Goal: Transaction & Acquisition: Purchase product/service

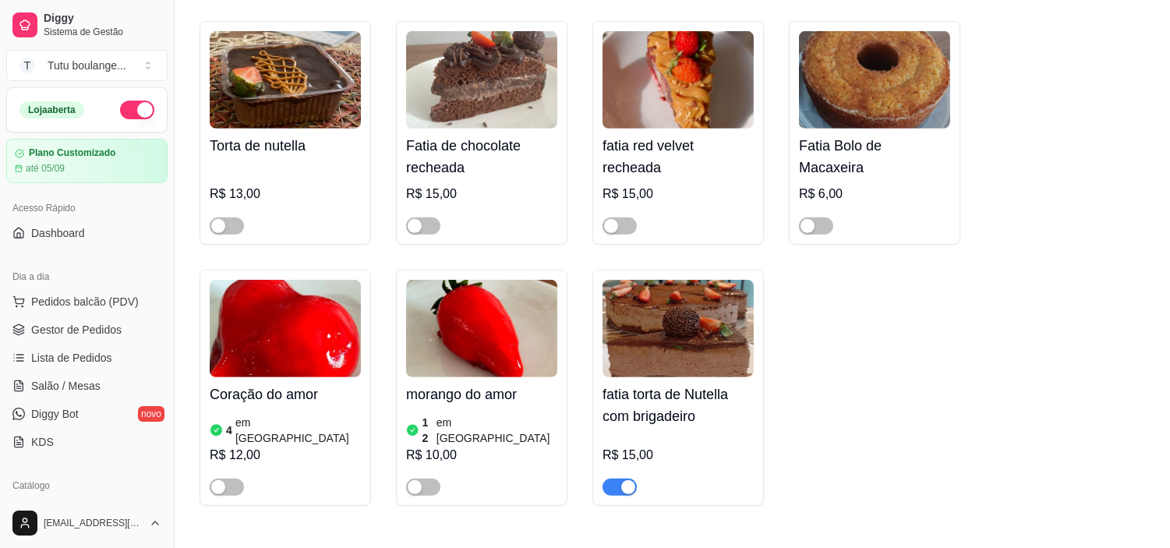
scroll to position [1559, 0]
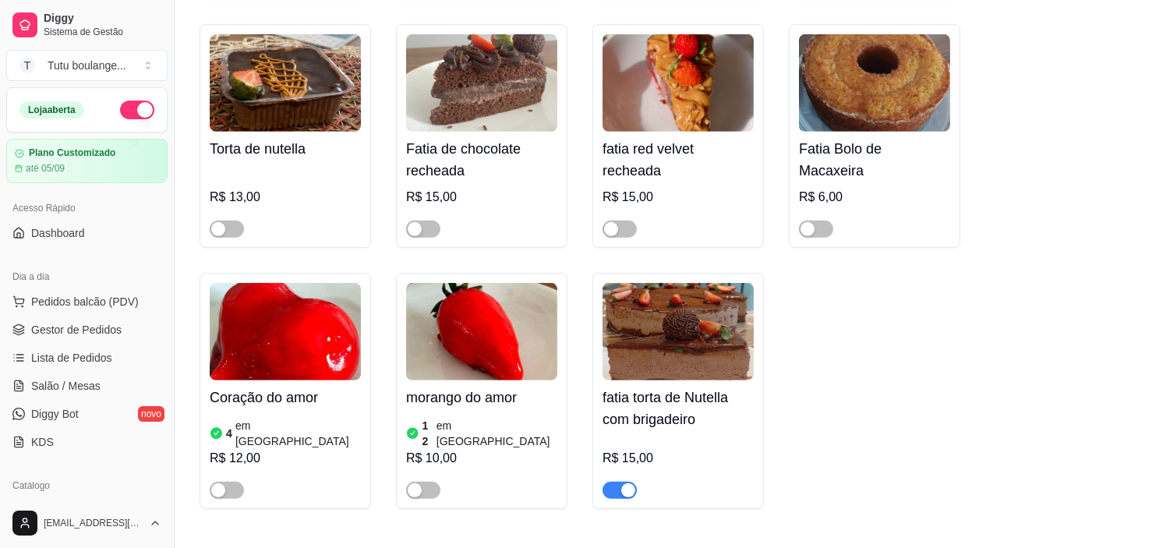
click at [608, 483] on span "button" at bounding box center [620, 490] width 34 height 17
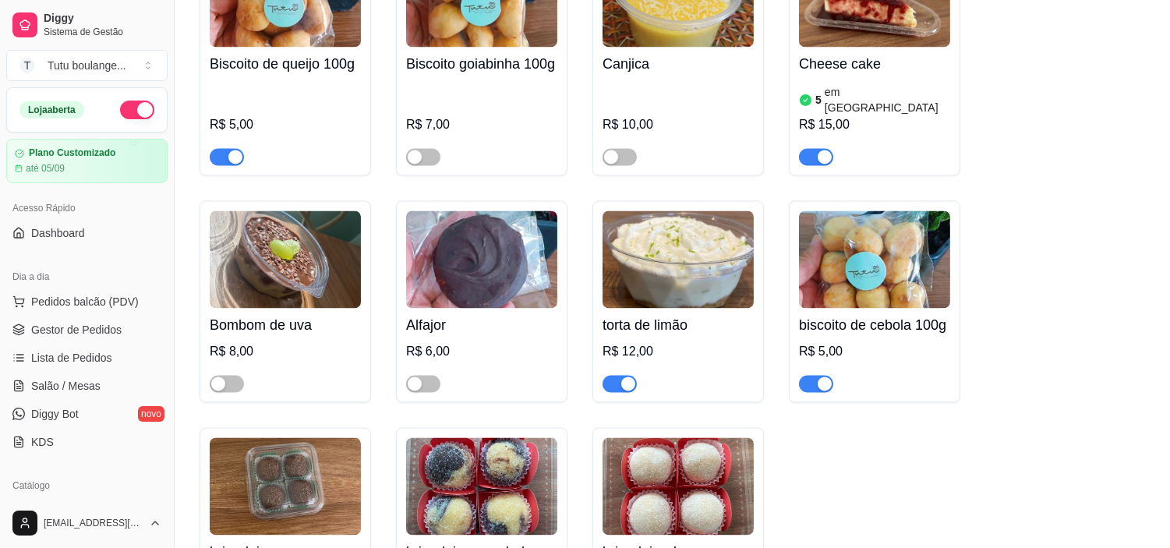
scroll to position [5717, 0]
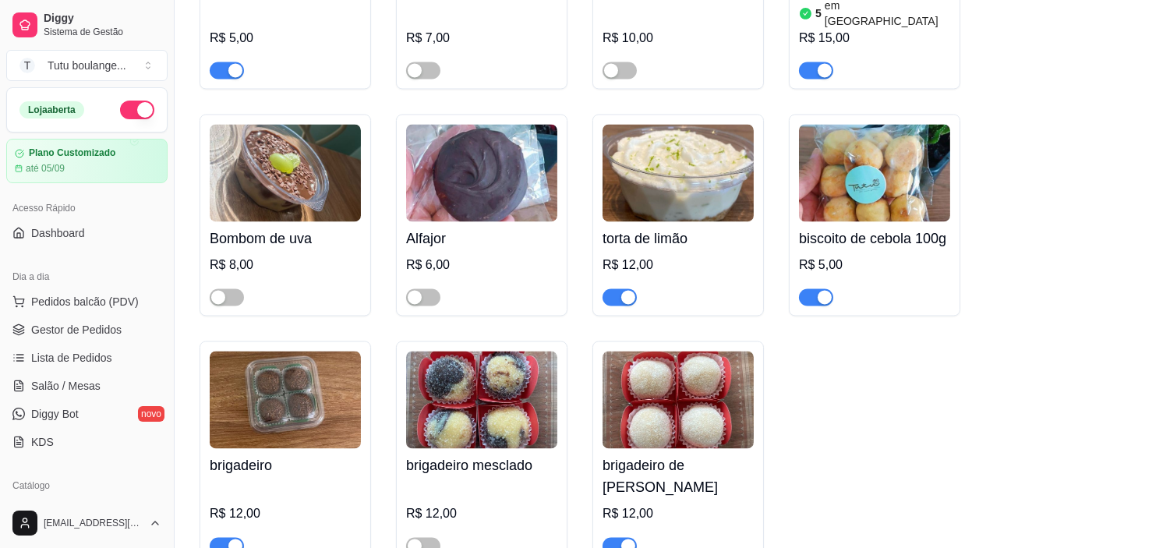
click at [217, 537] on span "button" at bounding box center [227, 545] width 34 height 17
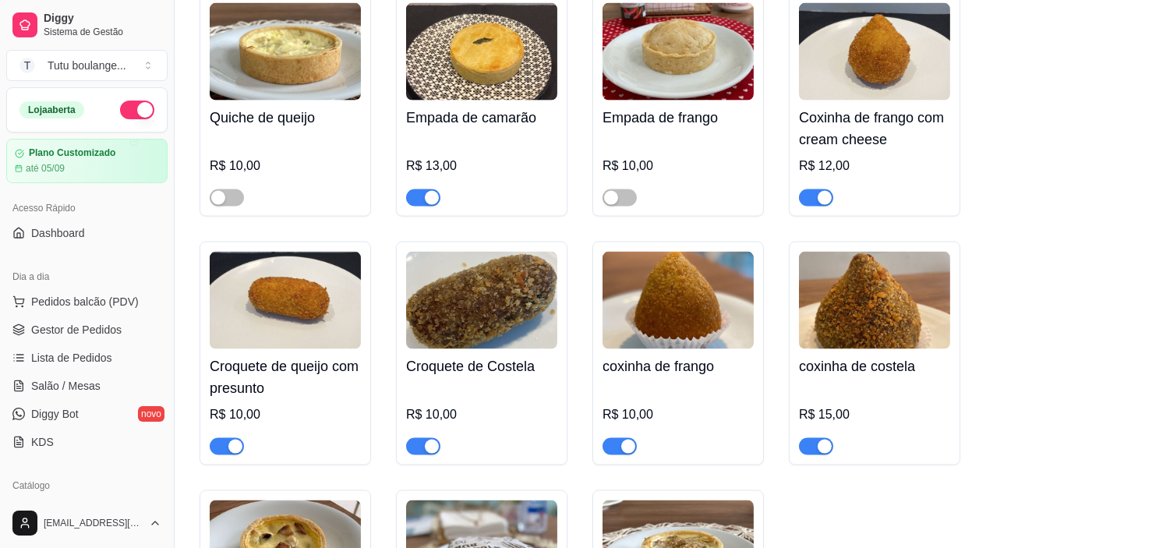
scroll to position [4417, 0]
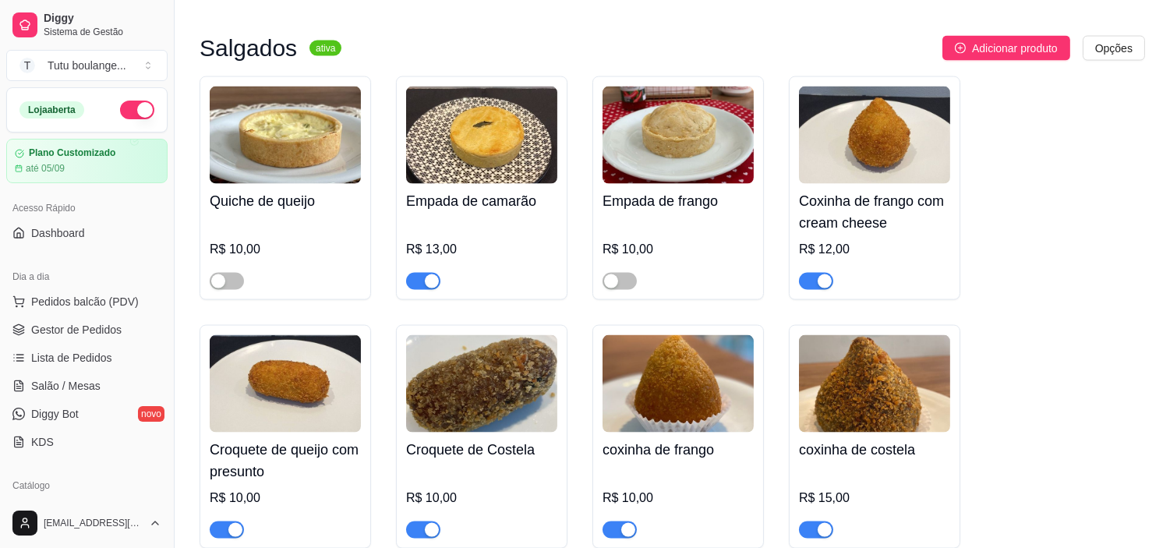
click at [414, 273] on span "button" at bounding box center [423, 281] width 34 height 17
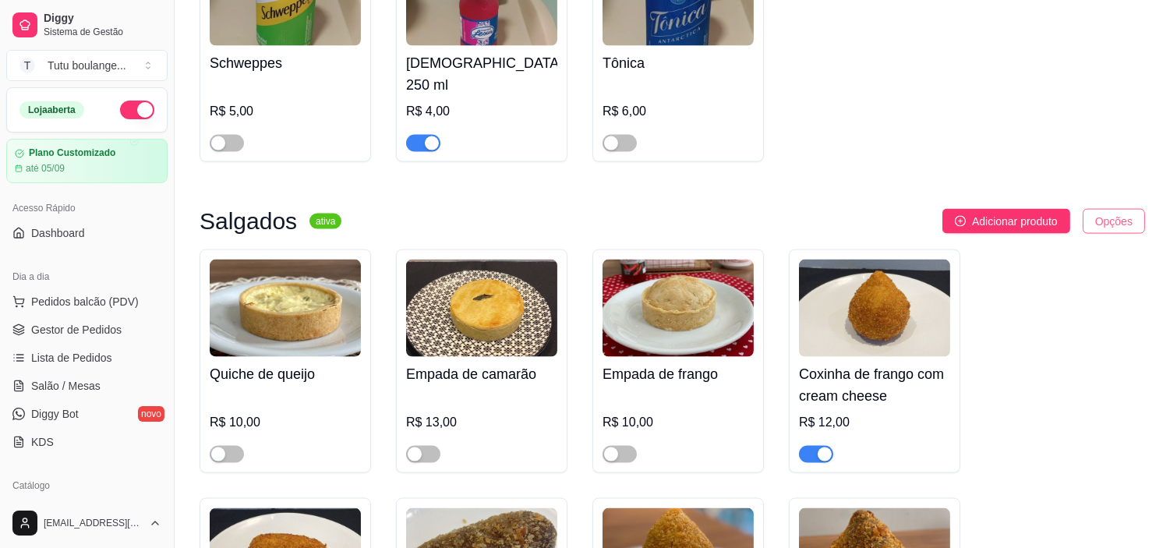
scroll to position [4157, 0]
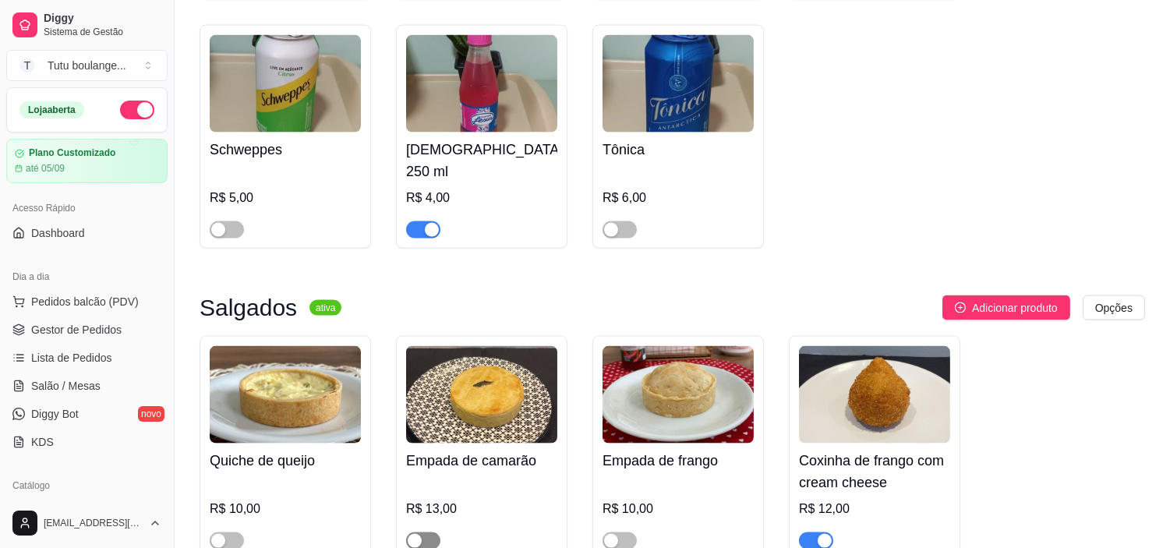
click at [421, 532] on span "button" at bounding box center [423, 540] width 34 height 17
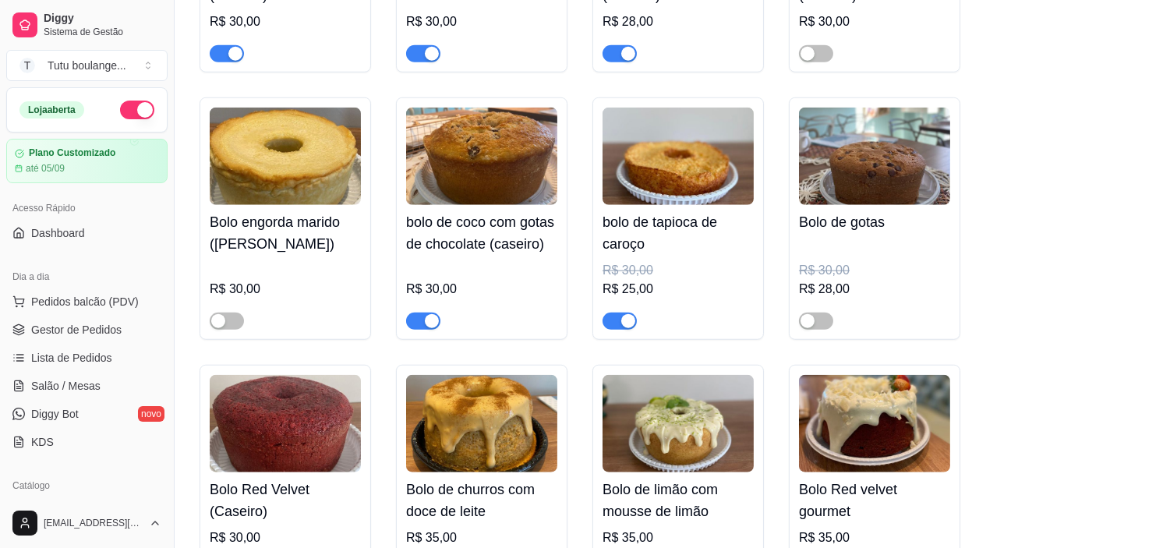
scroll to position [2512, 0]
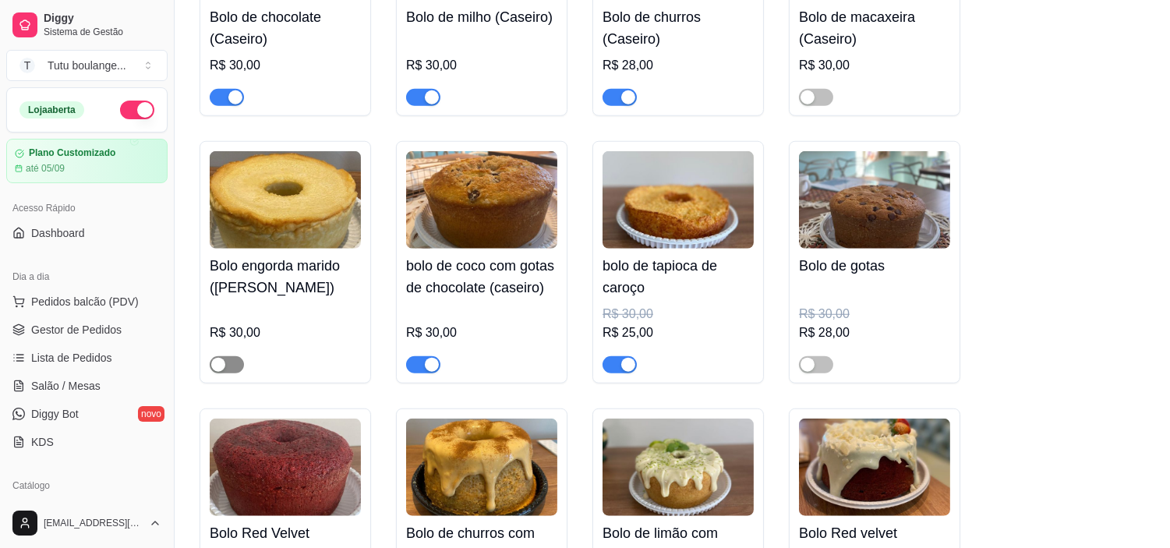
click at [221, 359] on div "button" at bounding box center [218, 365] width 14 height 14
click at [240, 359] on div "button" at bounding box center [235, 365] width 14 height 14
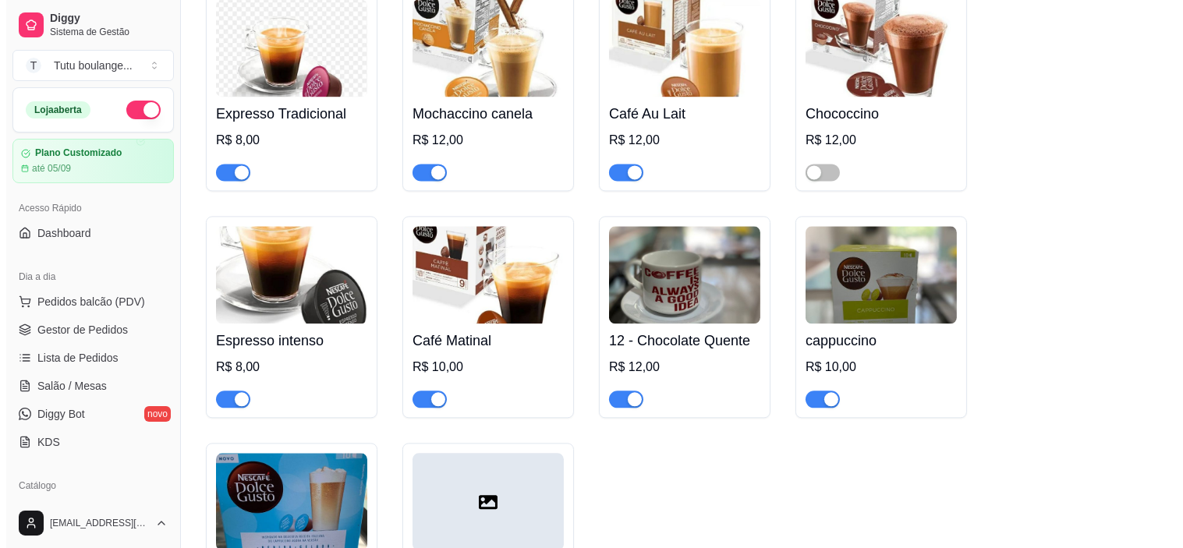
scroll to position [6410, 0]
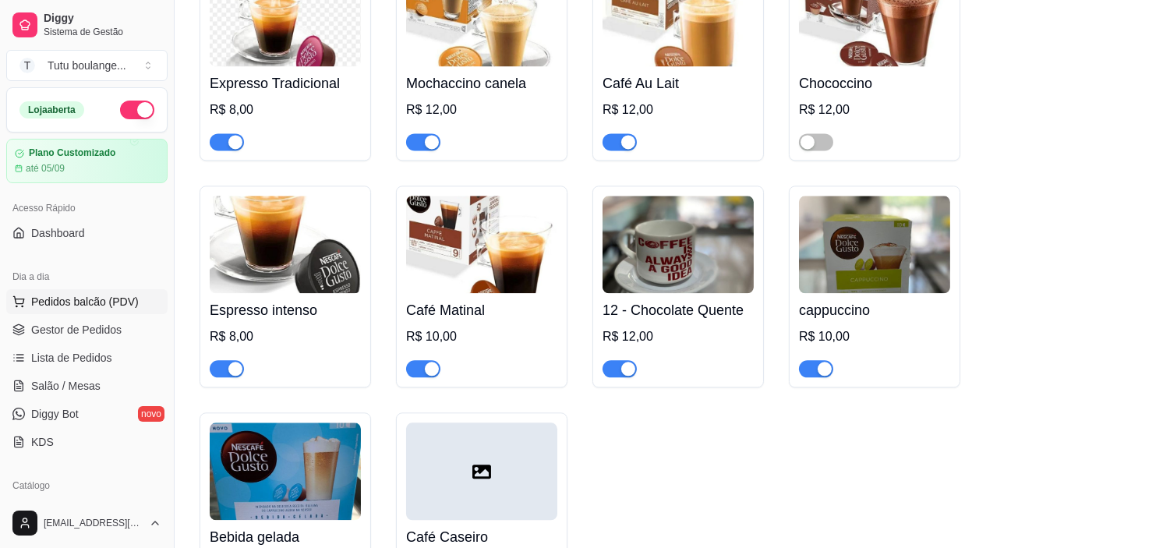
click at [86, 294] on span "Pedidos balcão (PDV)" at bounding box center [85, 302] width 108 height 16
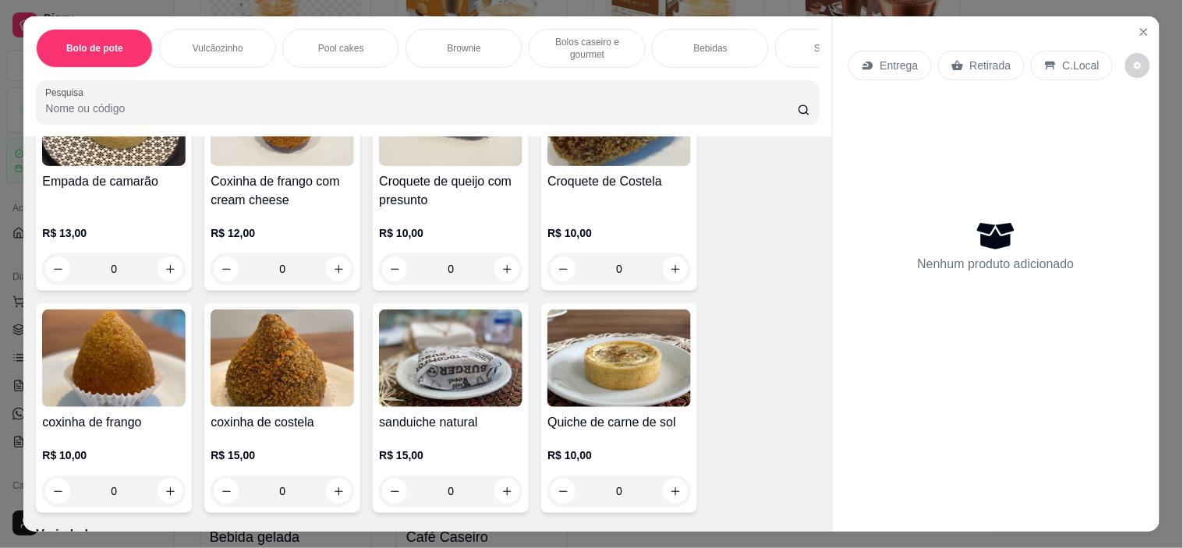
scroll to position [2944, 0]
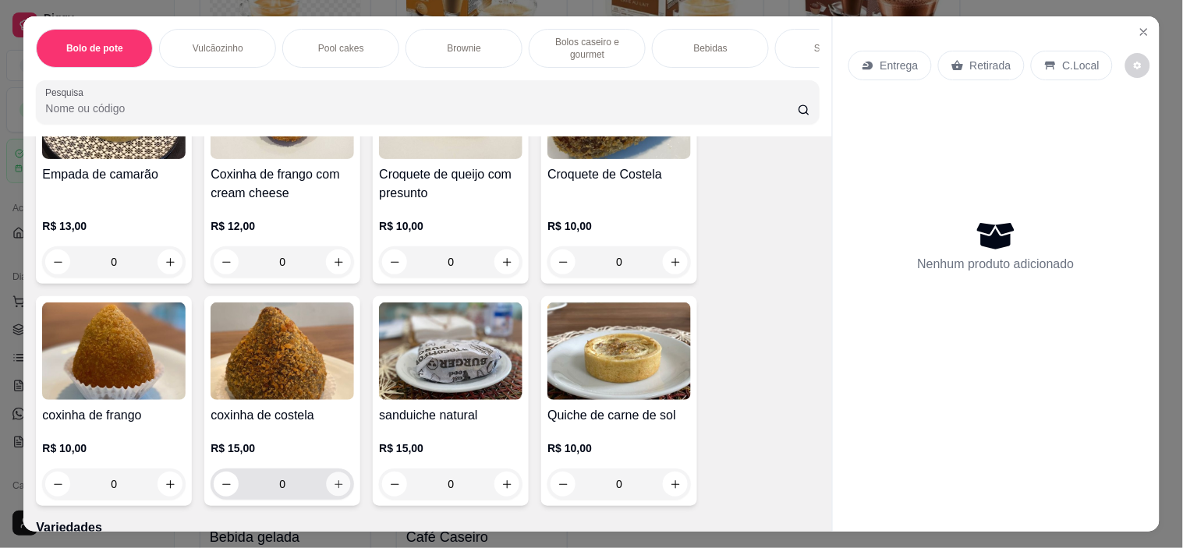
click at [337, 479] on icon "increase-product-quantity" at bounding box center [339, 485] width 12 height 12
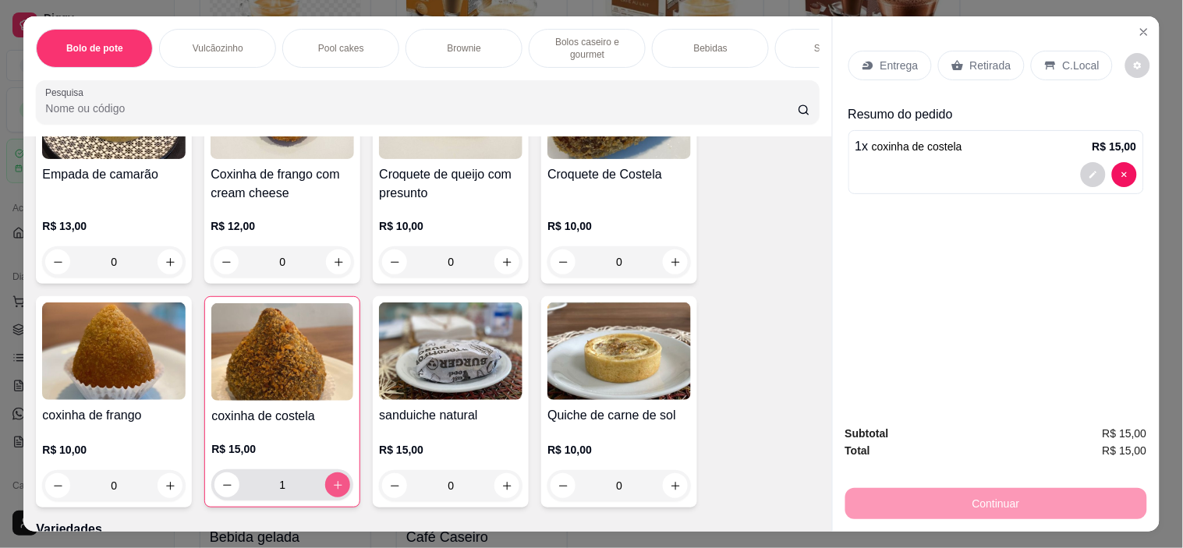
click at [332, 479] on icon "increase-product-quantity" at bounding box center [338, 485] width 12 height 12
type input "2"
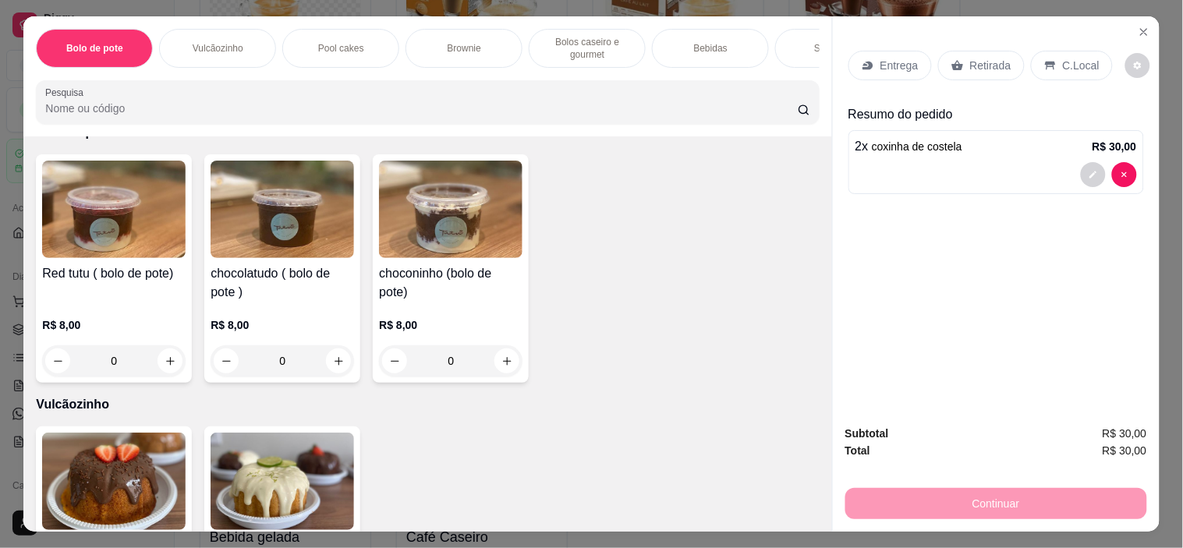
scroll to position [0, 0]
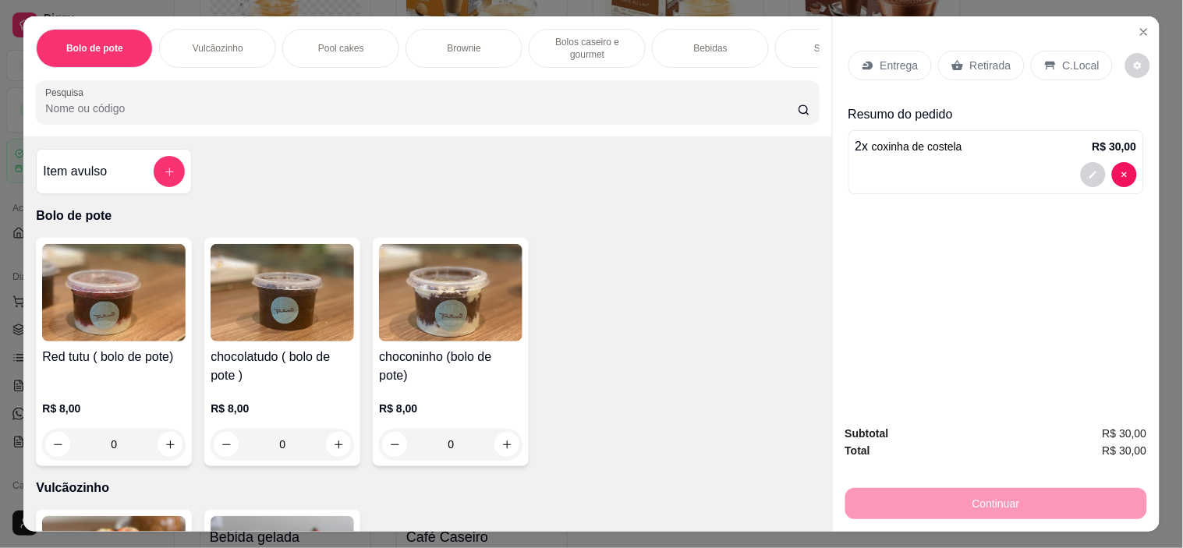
click at [152, 447] on div "0" at bounding box center [113, 444] width 143 height 31
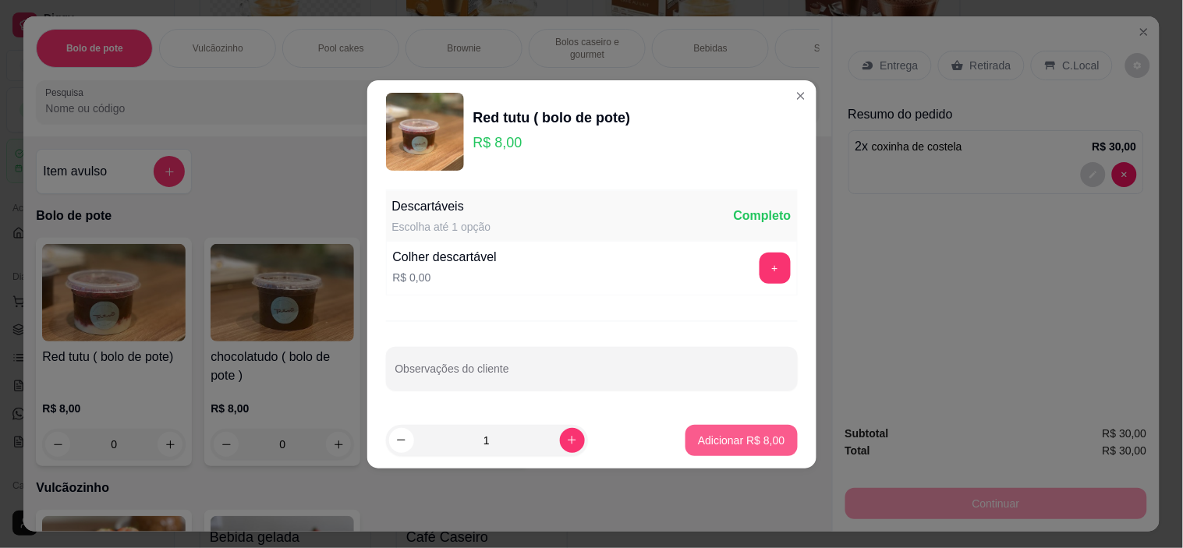
click at [704, 442] on p "Adicionar R$ 8,00" at bounding box center [741, 441] width 87 height 16
type input "1"
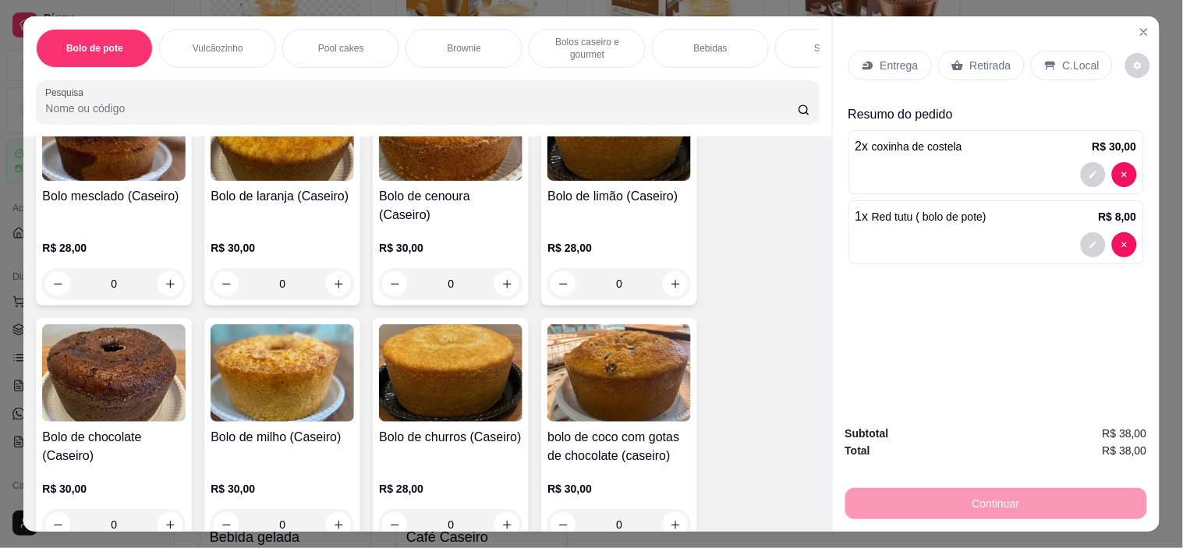
scroll to position [1212, 0]
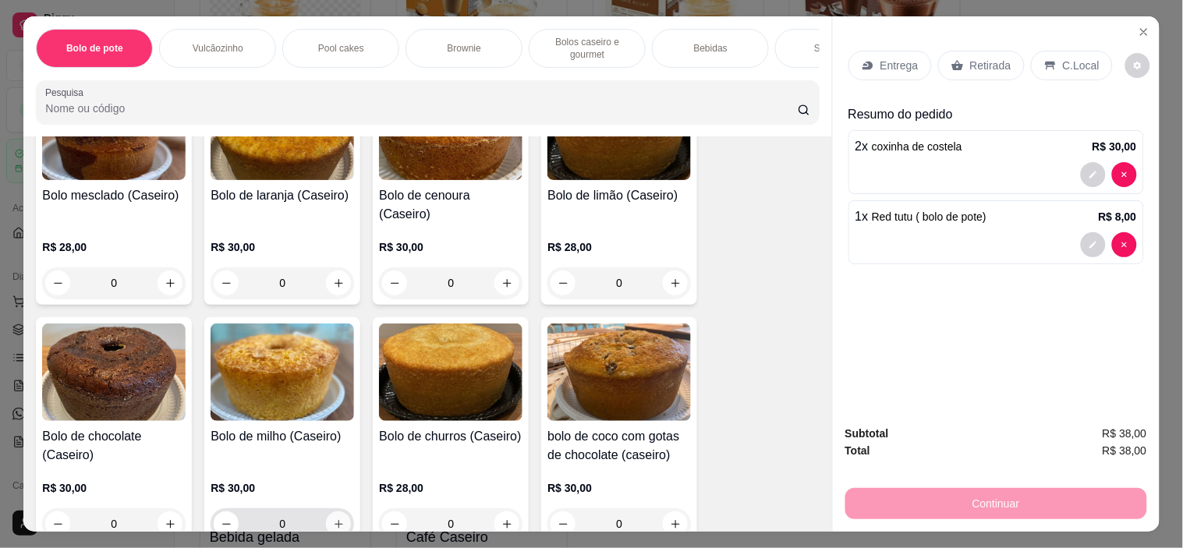
click at [333, 518] on icon "increase-product-quantity" at bounding box center [339, 524] width 12 height 12
type input "1"
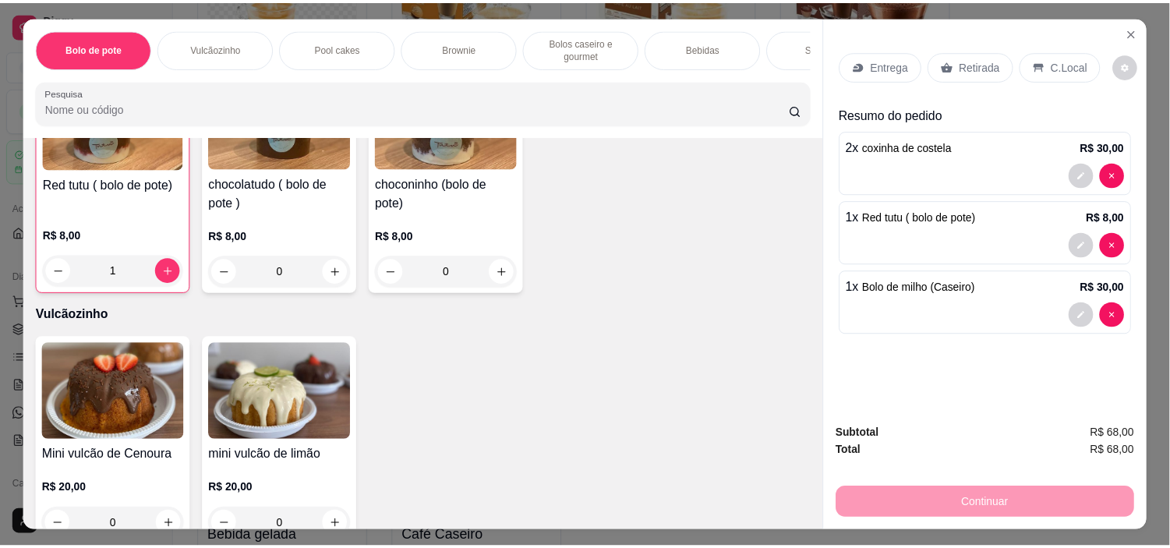
scroll to position [0, 0]
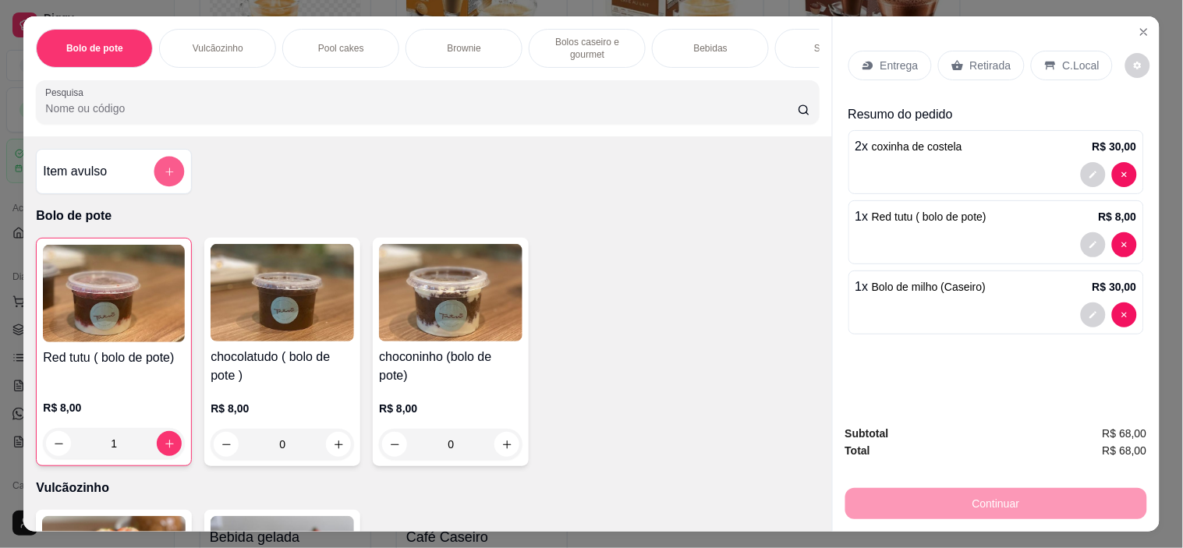
click at [164, 178] on icon "add-separate-item" at bounding box center [170, 172] width 12 height 12
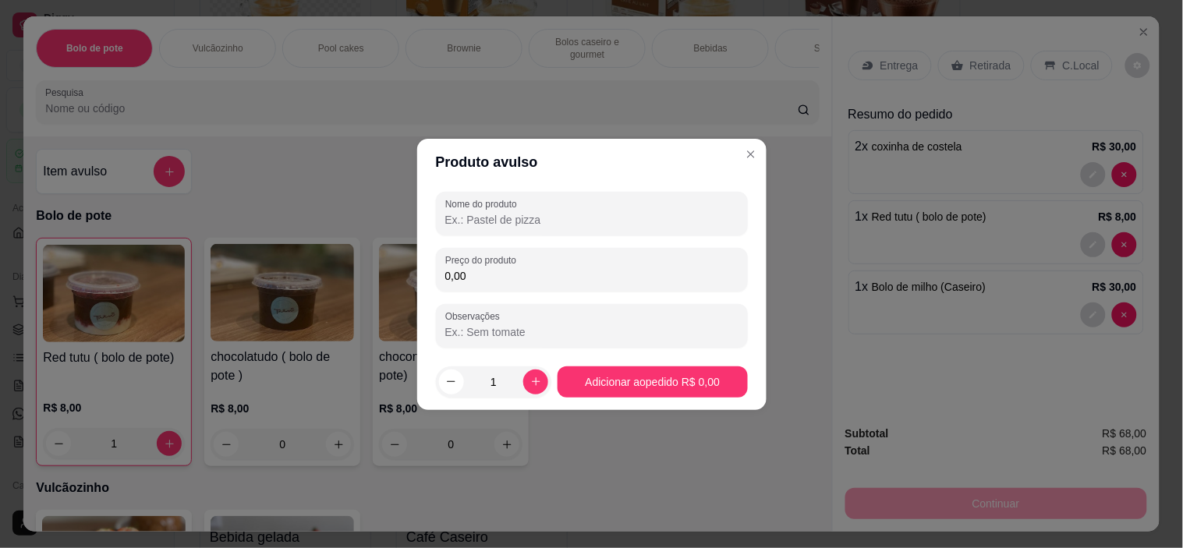
click at [479, 221] on input "Nome do produto" at bounding box center [591, 220] width 293 height 16
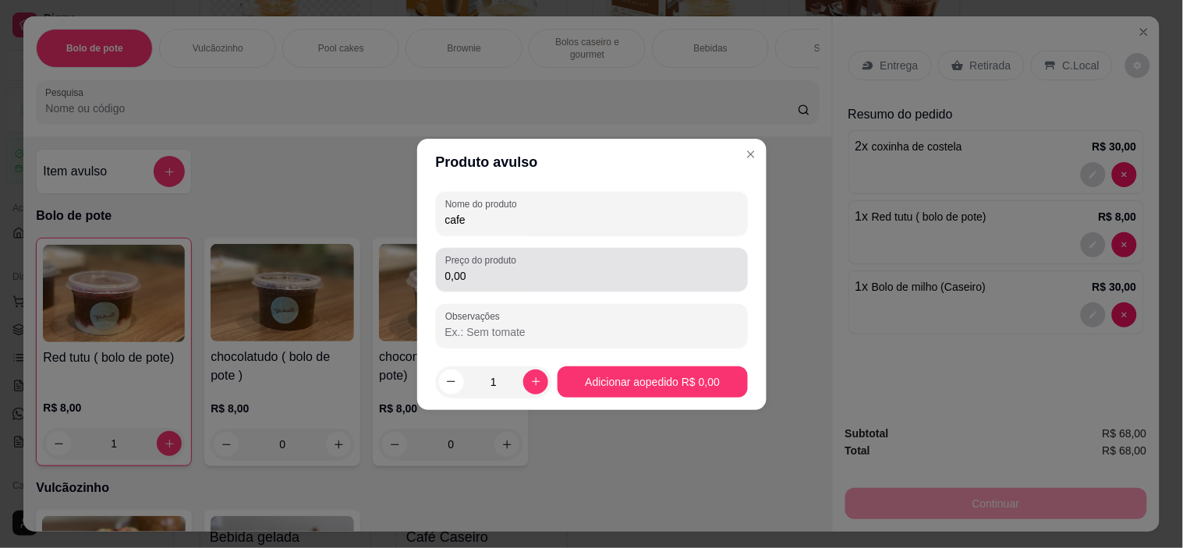
type input "cafe"
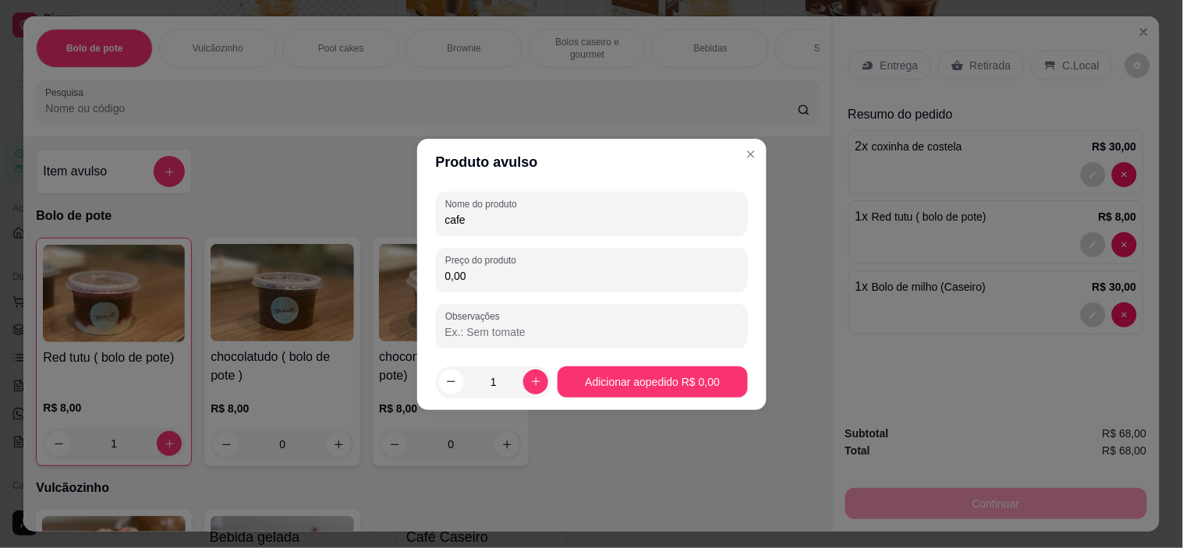
click at [481, 279] on input "0,00" at bounding box center [591, 276] width 293 height 16
type input "5,00"
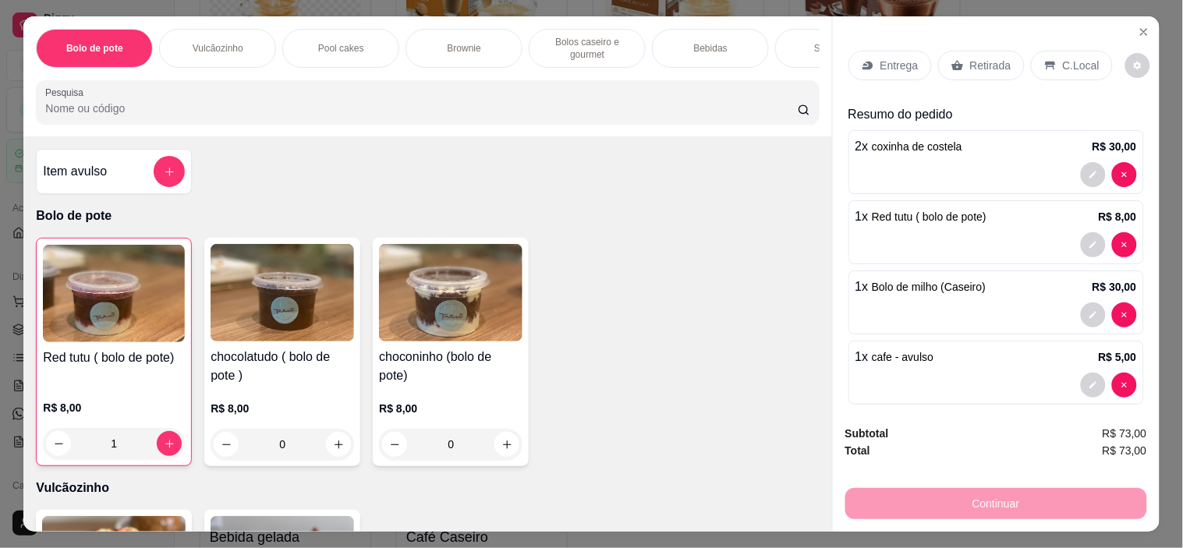
click at [957, 51] on div "Retirada" at bounding box center [981, 66] width 87 height 30
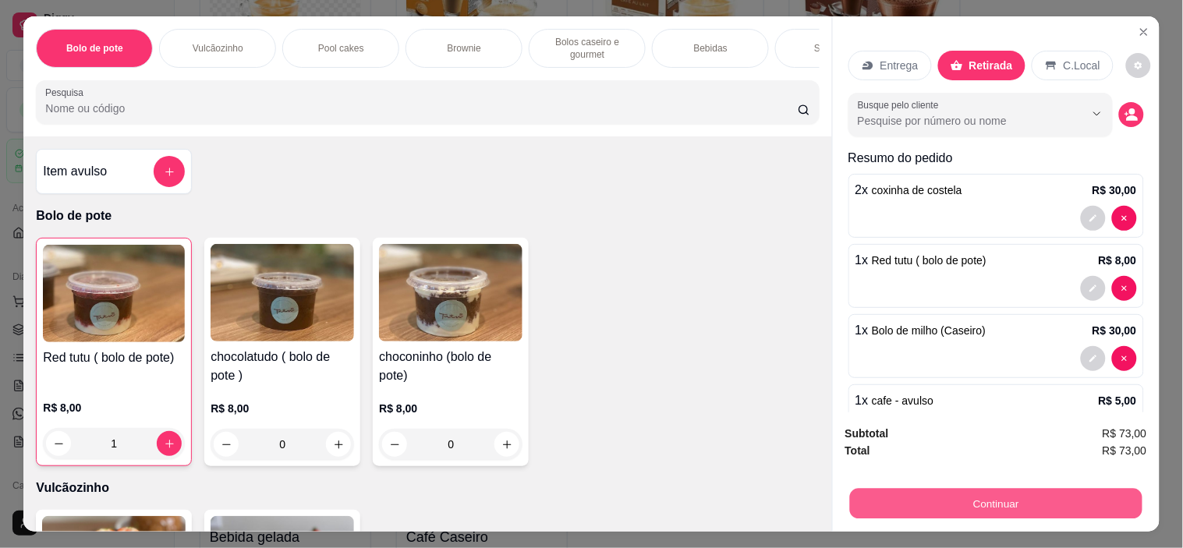
click at [883, 493] on button "Continuar" at bounding box center [995, 504] width 292 height 30
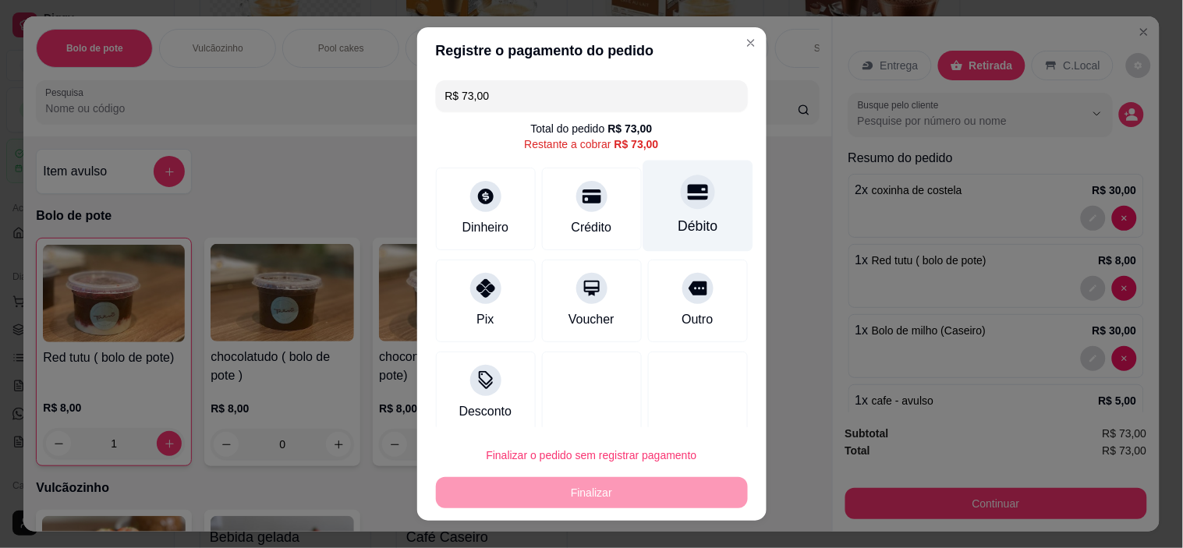
click at [702, 219] on div "Débito" at bounding box center [697, 206] width 110 height 91
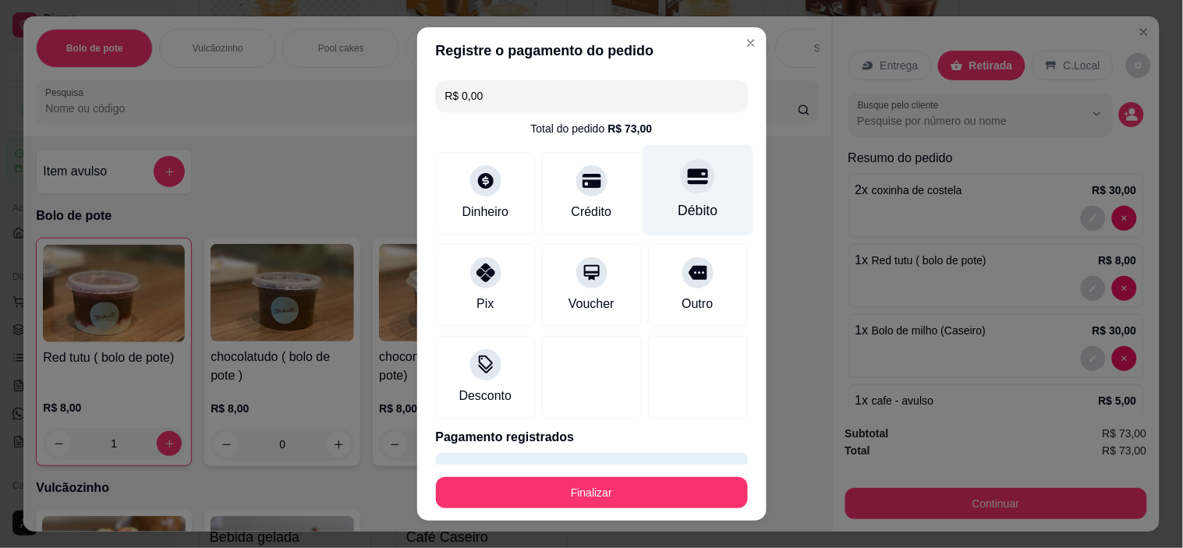
type input "R$ 0,00"
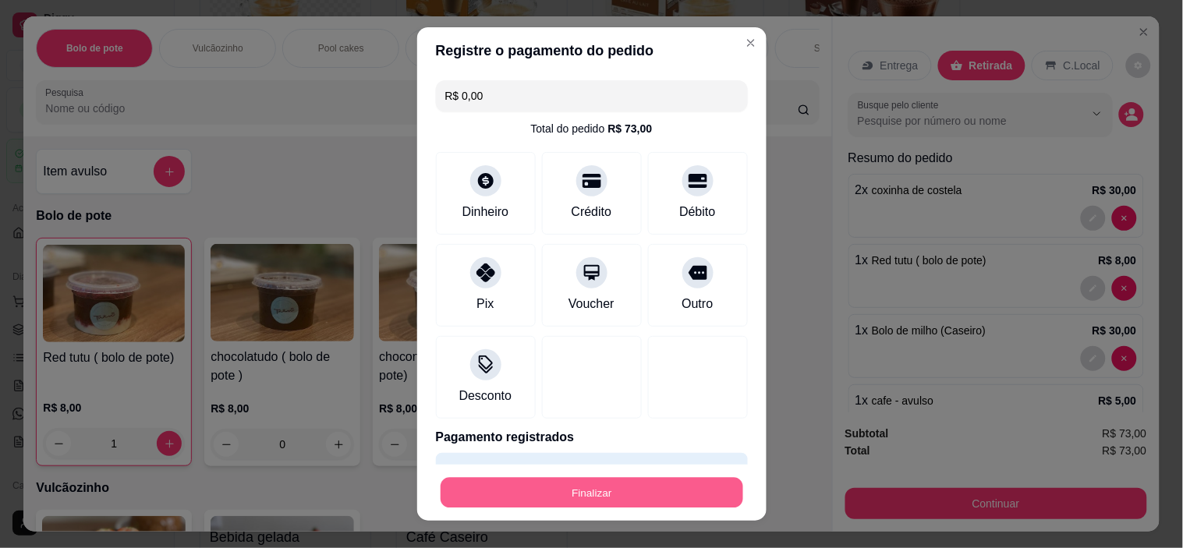
click at [659, 491] on button "Finalizar" at bounding box center [591, 492] width 302 height 30
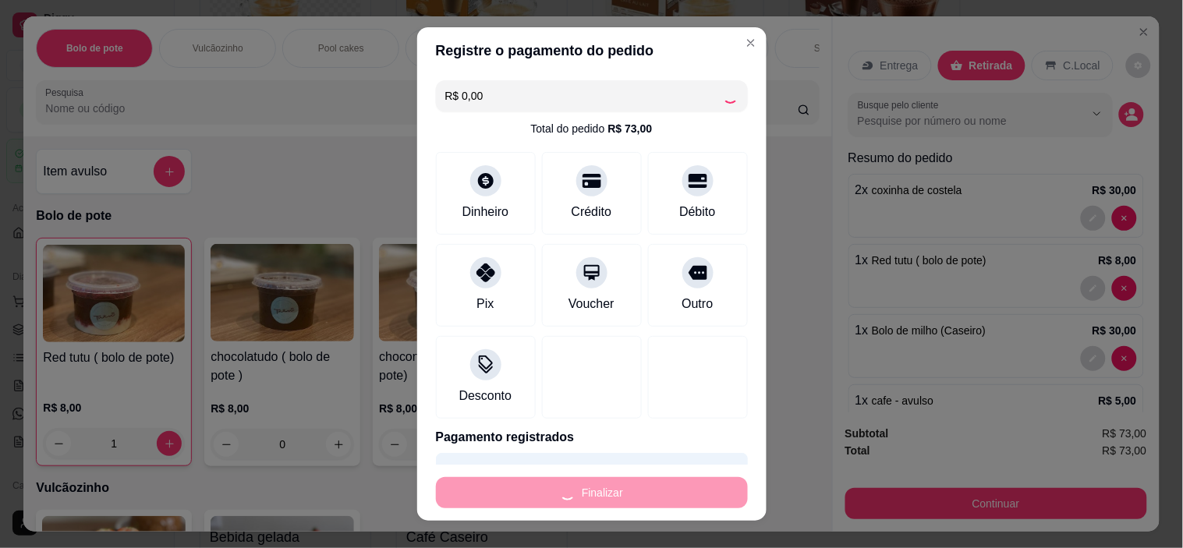
type input "0"
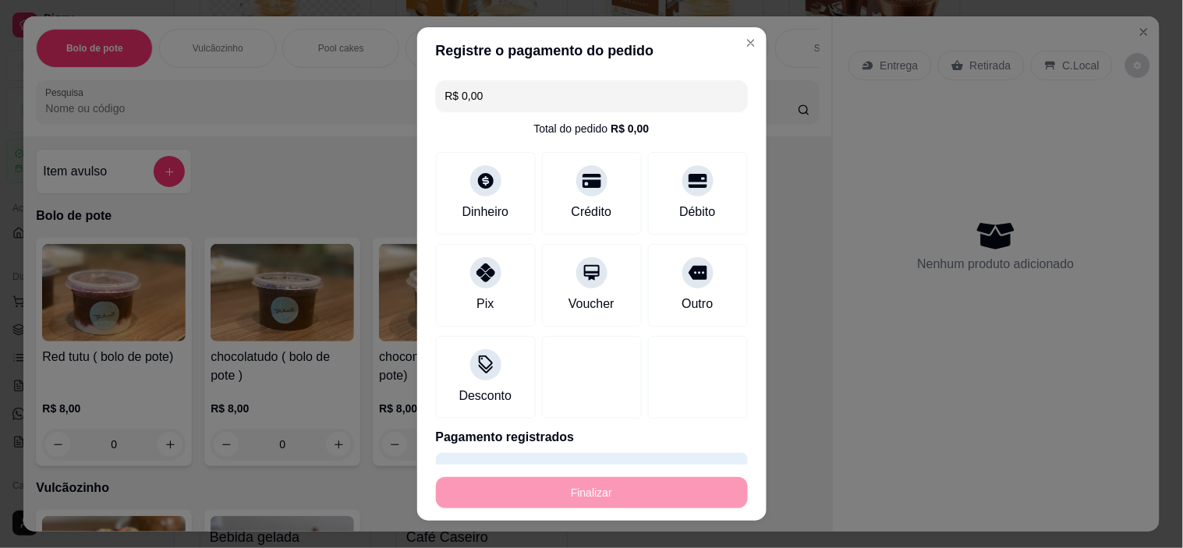
type input "-R$ 73,00"
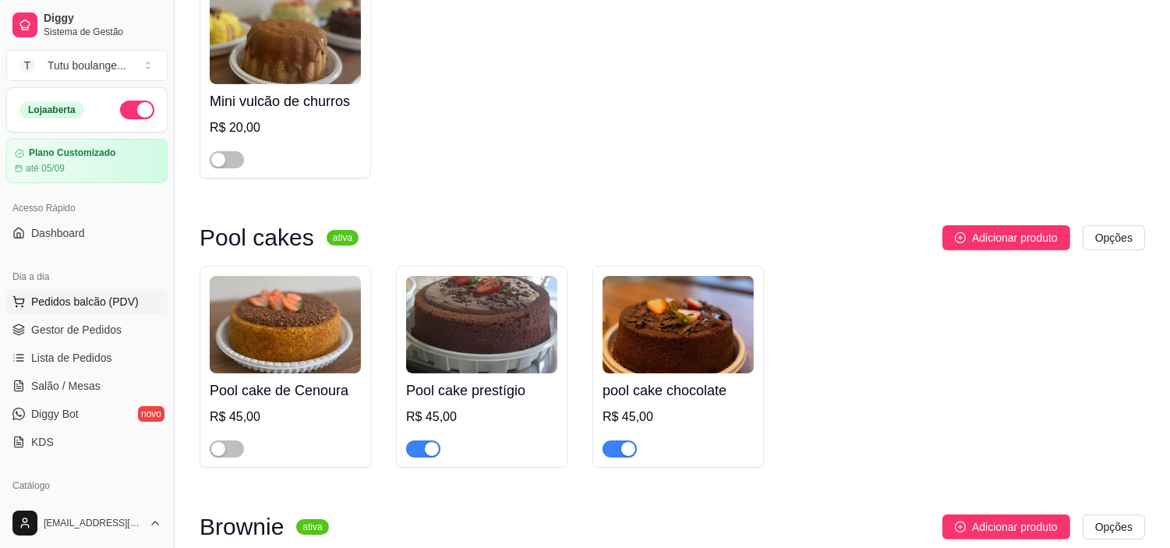
click at [87, 308] on span "Pedidos balcão (PDV)" at bounding box center [85, 302] width 108 height 16
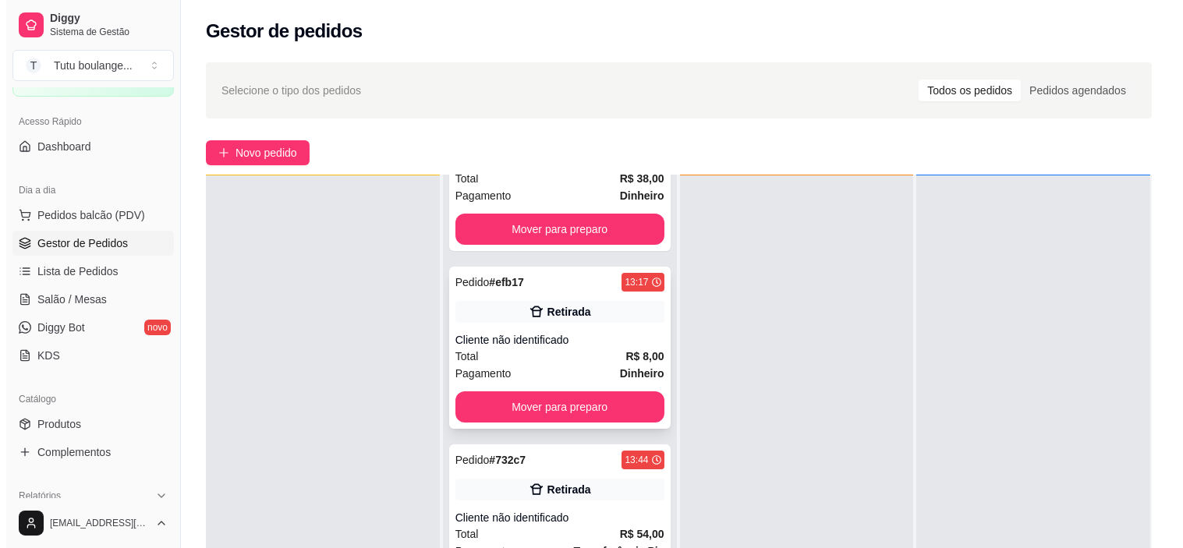
scroll to position [9, 0]
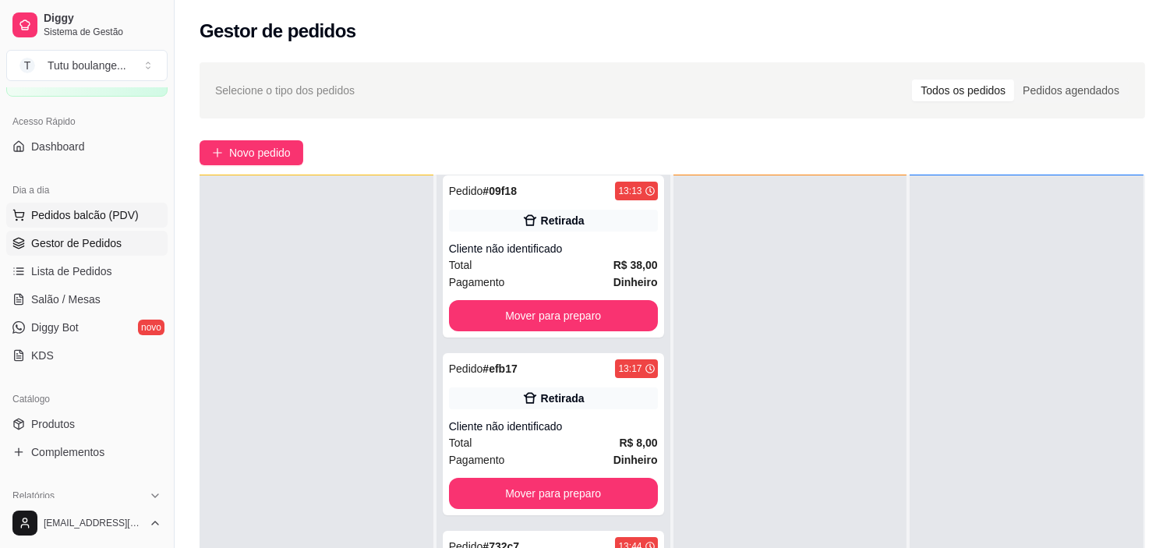
click at [126, 220] on span "Pedidos balcão (PDV)" at bounding box center [85, 215] width 108 height 16
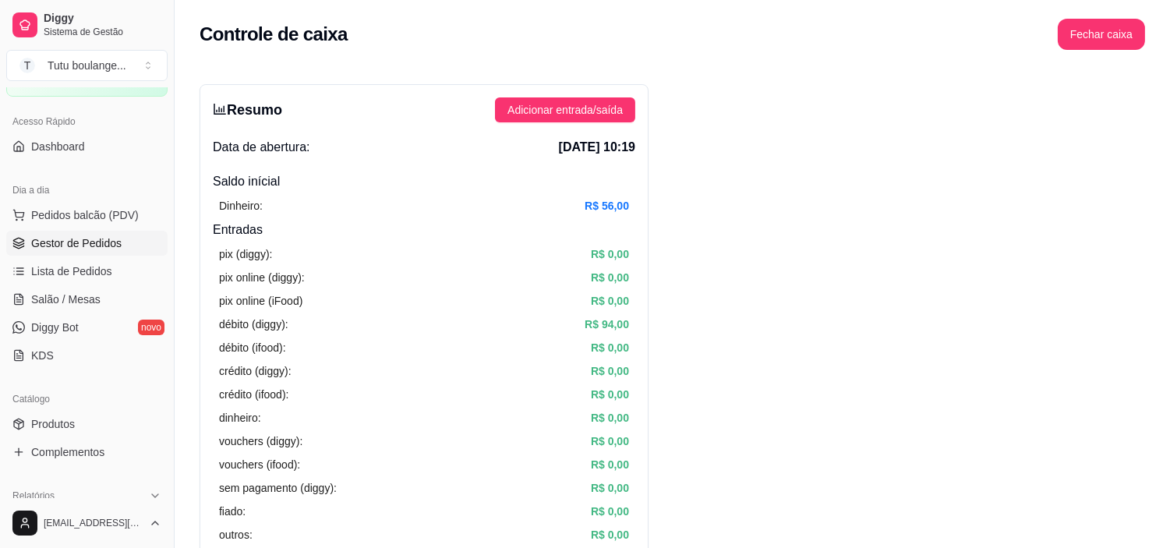
click at [106, 246] on span "Gestor de Pedidos" at bounding box center [76, 243] width 90 height 16
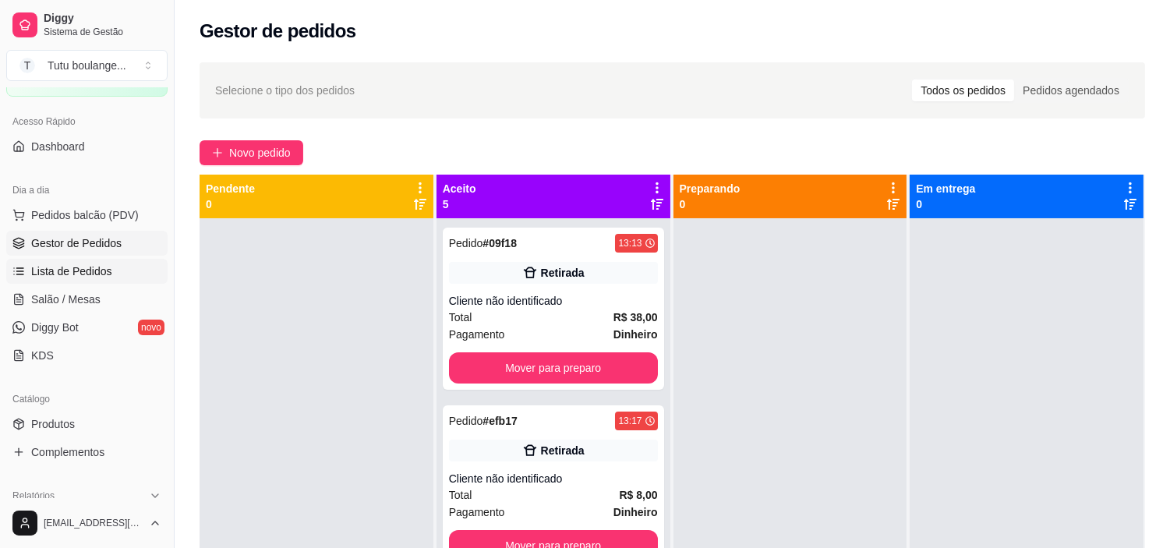
click at [90, 271] on span "Lista de Pedidos" at bounding box center [71, 271] width 81 height 16
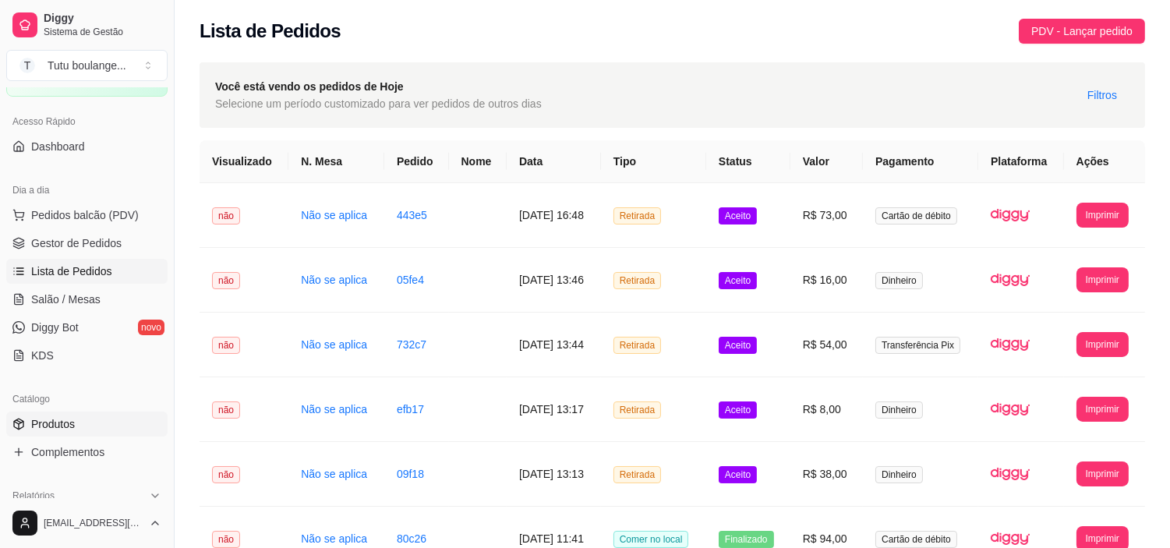
click at [57, 419] on span "Produtos" at bounding box center [53, 424] width 44 height 16
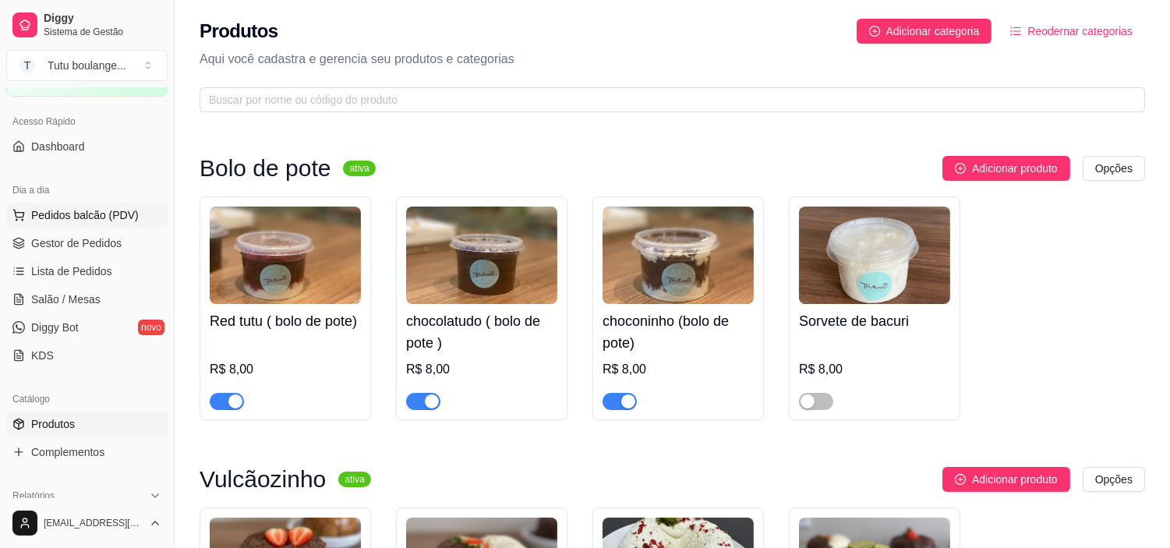
click at [146, 216] on button "Pedidos balcão (PDV)" at bounding box center [86, 215] width 161 height 25
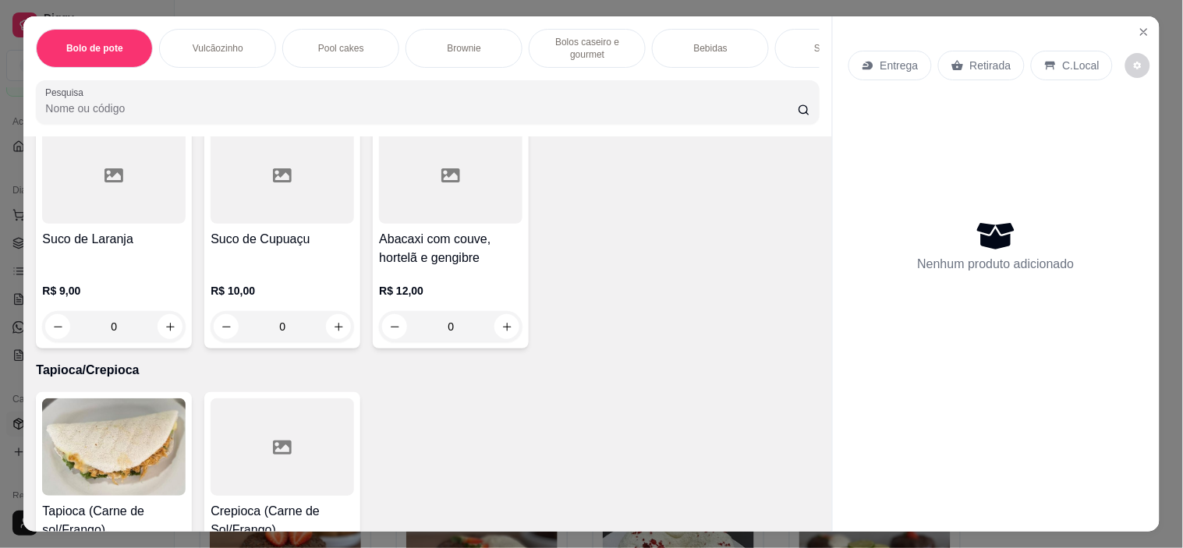
scroll to position [4590, 0]
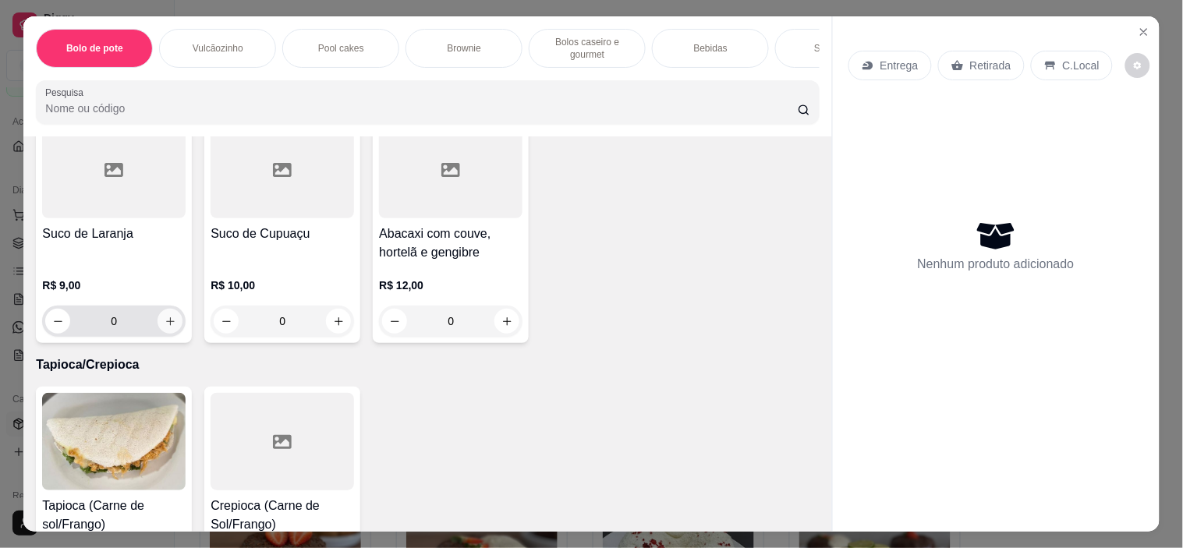
click at [164, 316] on icon "increase-product-quantity" at bounding box center [170, 322] width 12 height 12
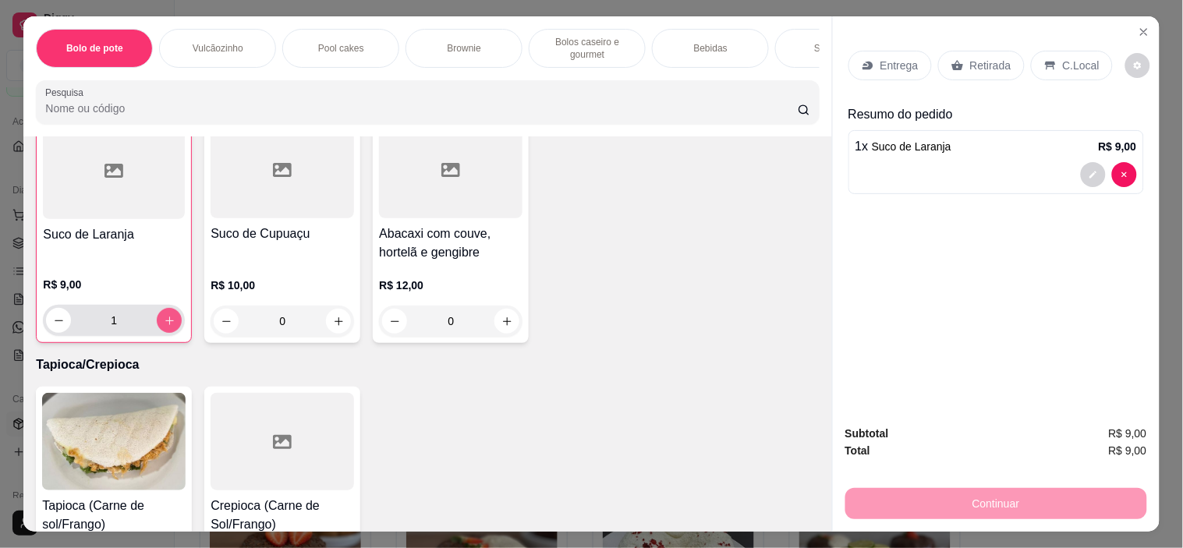
scroll to position [4592, 0]
click at [167, 313] on icon "increase-product-quantity" at bounding box center [170, 319] width 12 height 12
click at [168, 307] on button "increase-product-quantity" at bounding box center [169, 319] width 24 height 24
click at [170, 307] on button "increase-product-quantity" at bounding box center [169, 319] width 24 height 24
type input "4"
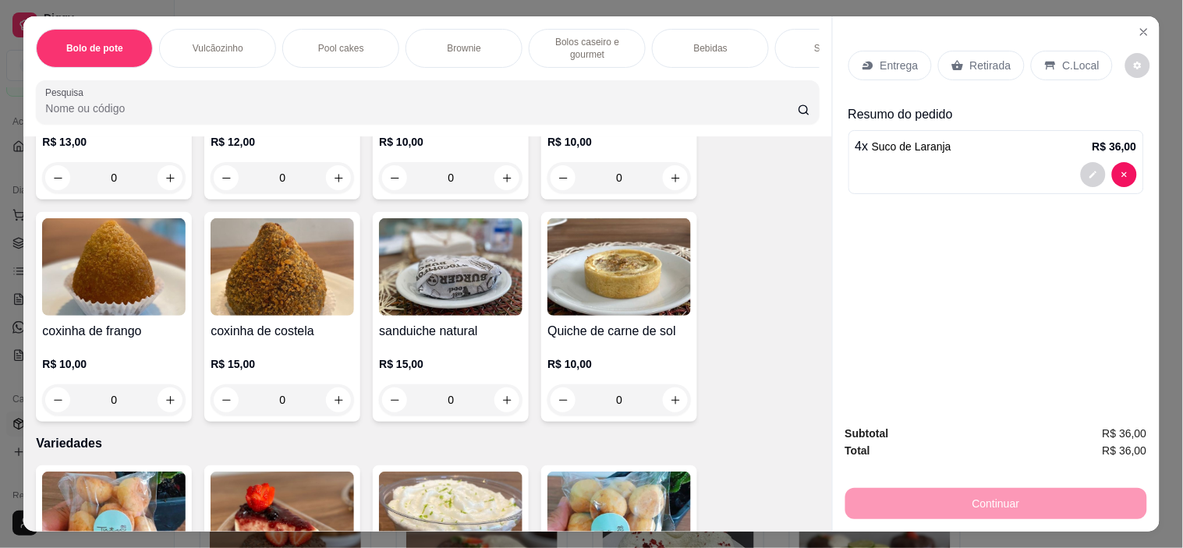
scroll to position [3033, 0]
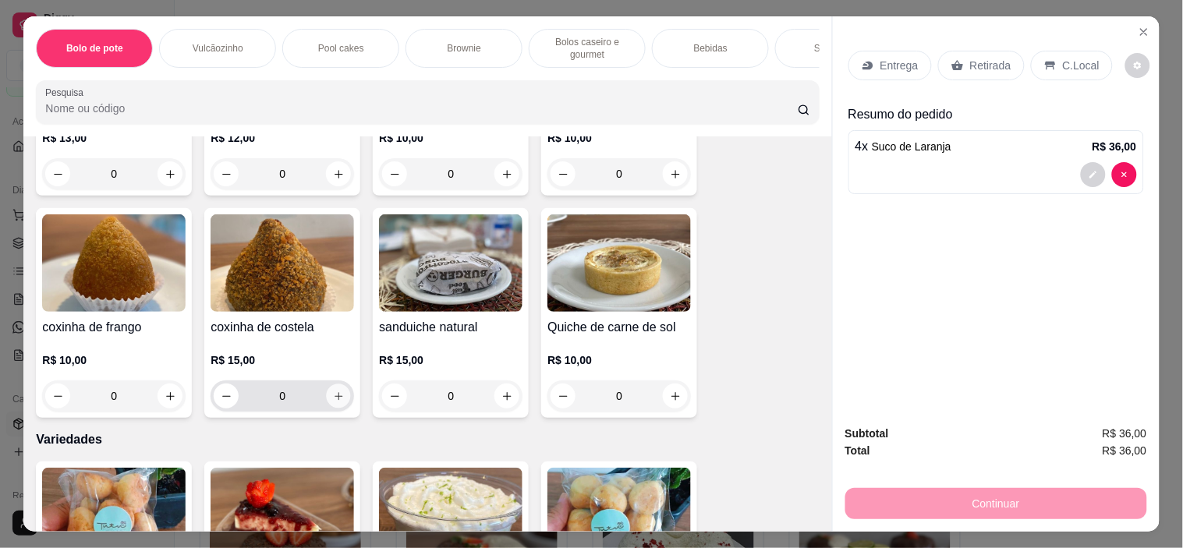
click at [335, 384] on button "increase-product-quantity" at bounding box center [339, 396] width 24 height 24
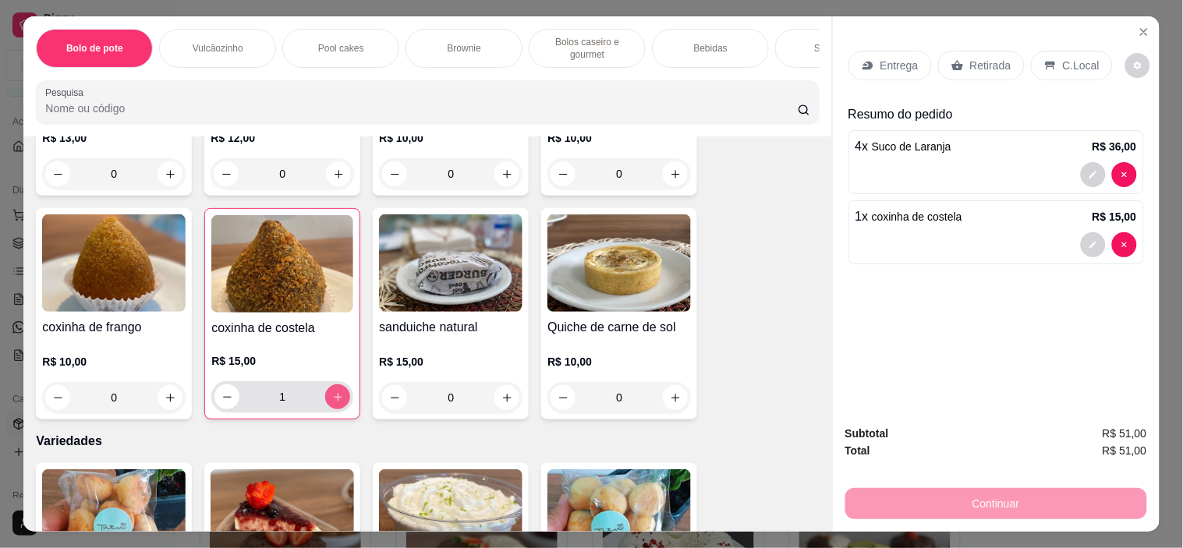
click at [335, 384] on button "increase-product-quantity" at bounding box center [337, 396] width 25 height 25
click at [337, 385] on button "increase-product-quantity" at bounding box center [338, 397] width 24 height 24
click at [338, 384] on button "increase-product-quantity" at bounding box center [337, 396] width 25 height 25
click at [338, 385] on button "increase-product-quantity" at bounding box center [338, 397] width 24 height 24
type input "5"
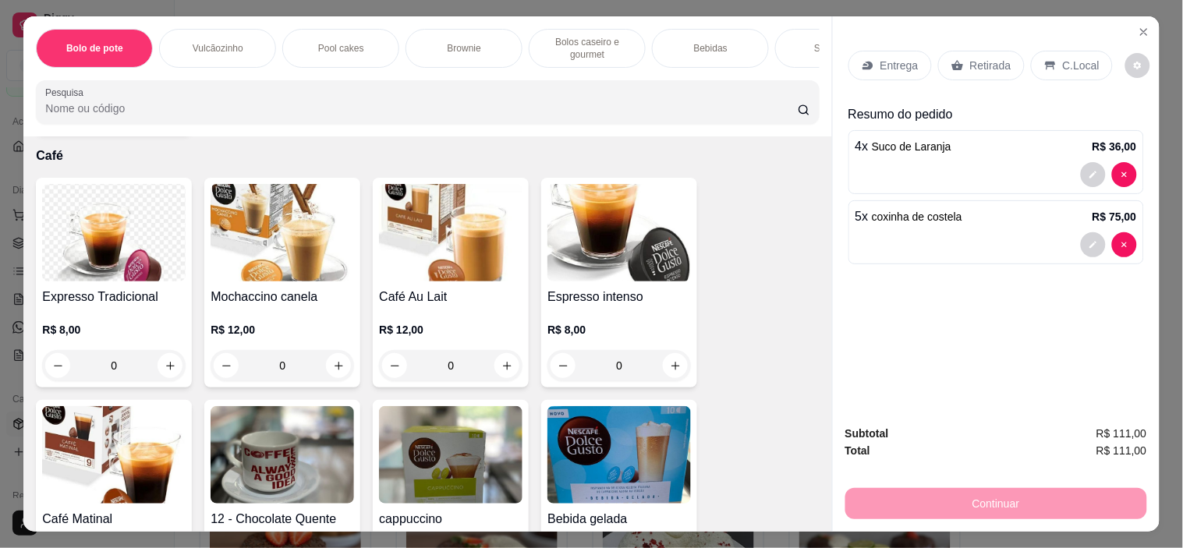
scroll to position [3899, 0]
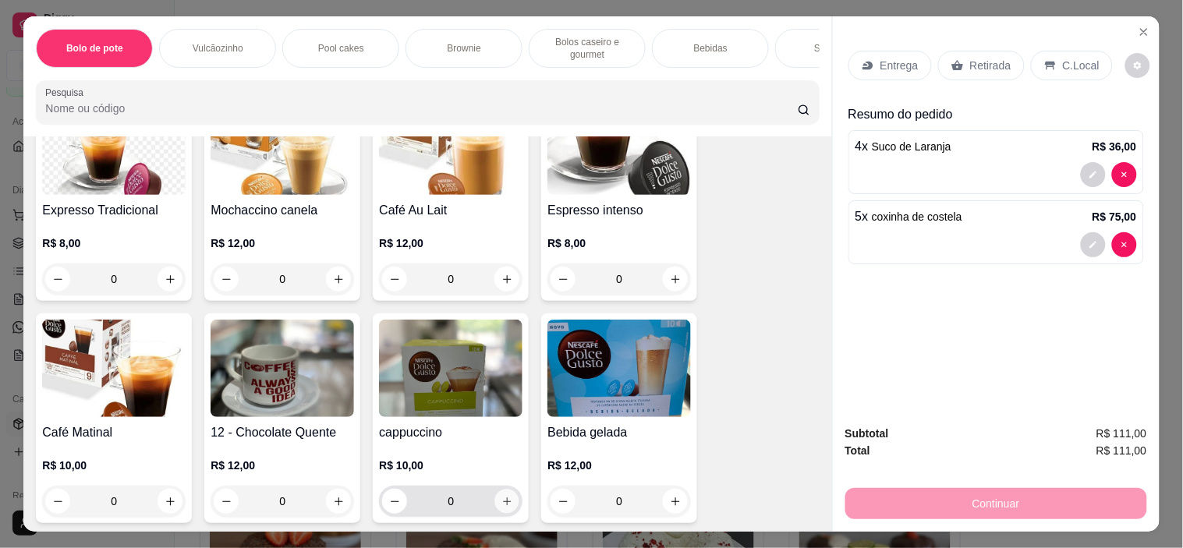
click at [505, 490] on button "increase-product-quantity" at bounding box center [507, 502] width 24 height 24
type input "1"
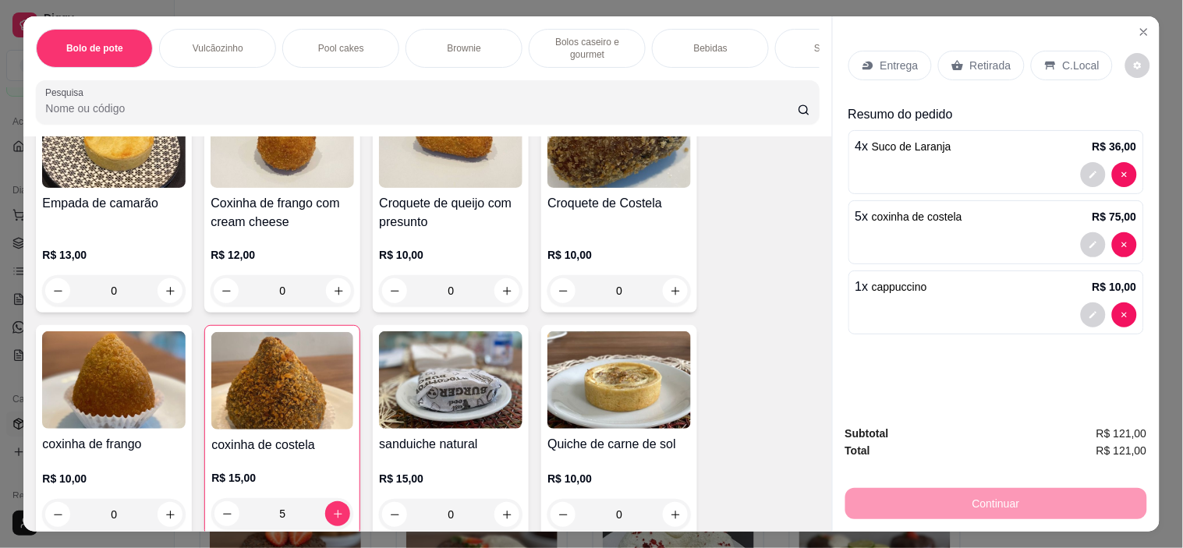
scroll to position [2945, 0]
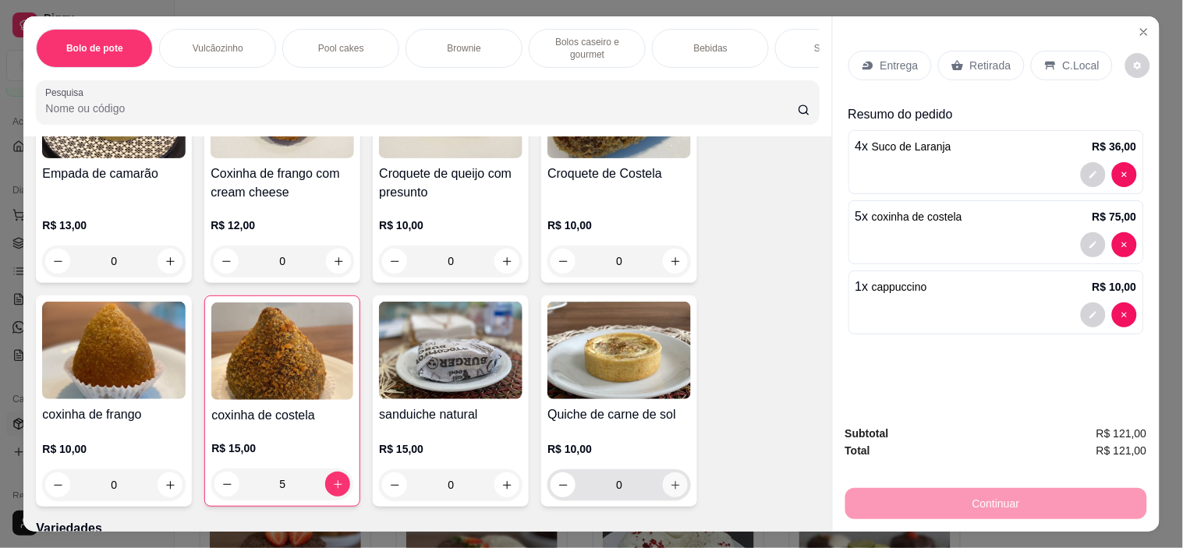
click at [674, 479] on icon "increase-product-quantity" at bounding box center [676, 485] width 12 height 12
type input "1"
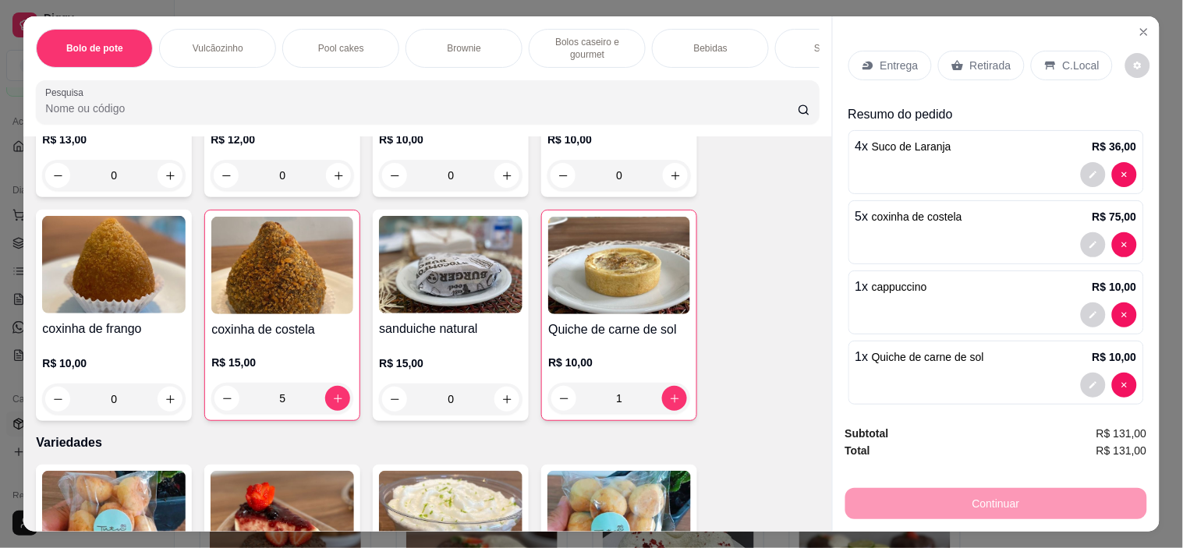
scroll to position [3205, 0]
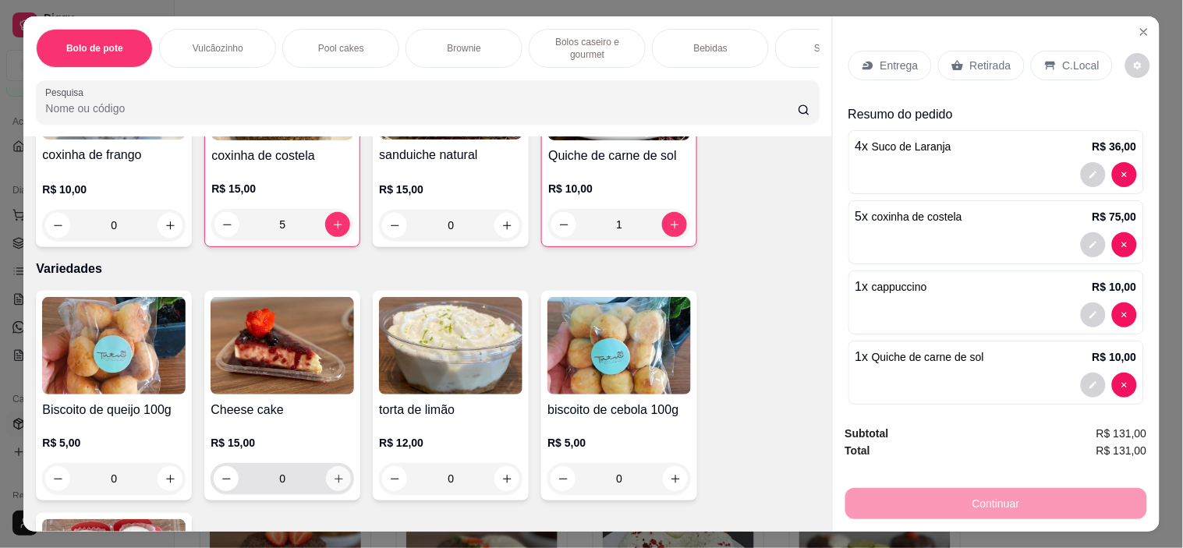
click at [334, 473] on icon "increase-product-quantity" at bounding box center [339, 479] width 12 height 12
click at [338, 468] on button "increase-product-quantity" at bounding box center [338, 480] width 24 height 24
type input "3"
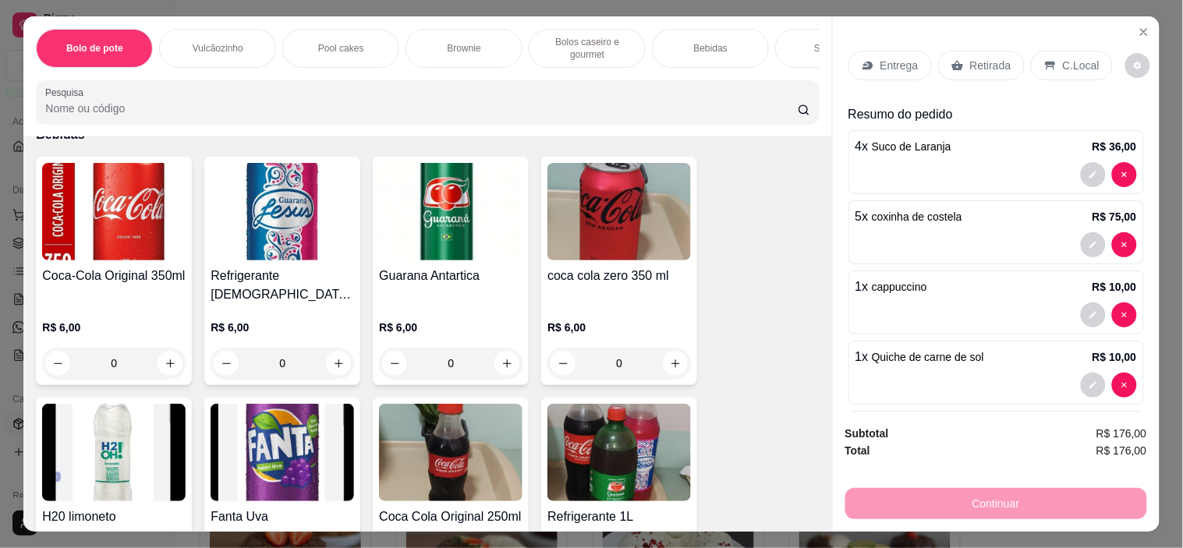
scroll to position [2054, 0]
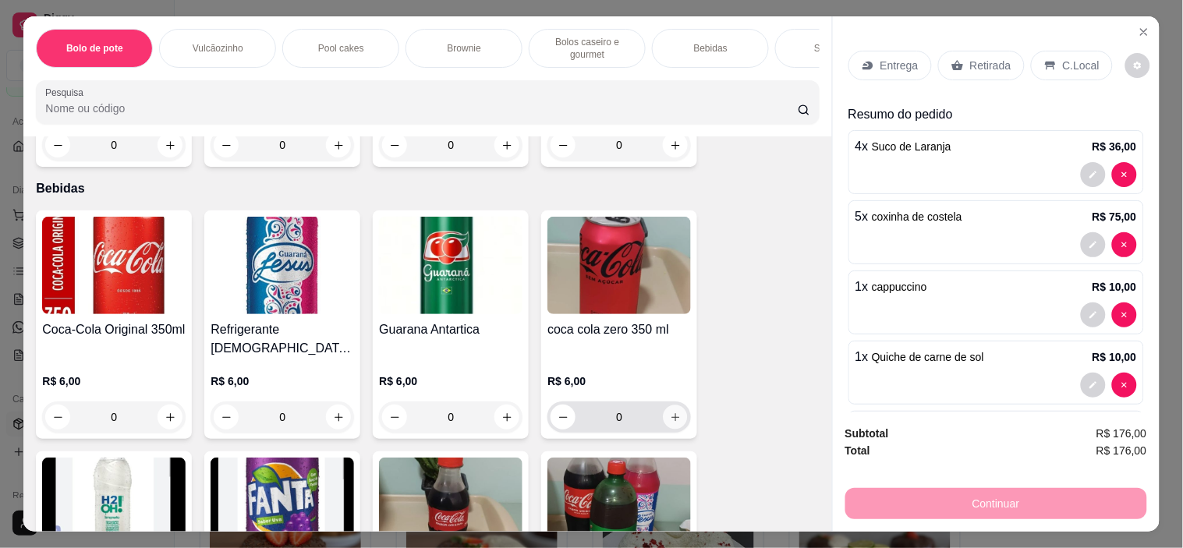
click at [676, 413] on button "increase-product-quantity" at bounding box center [675, 417] width 24 height 24
type input "1"
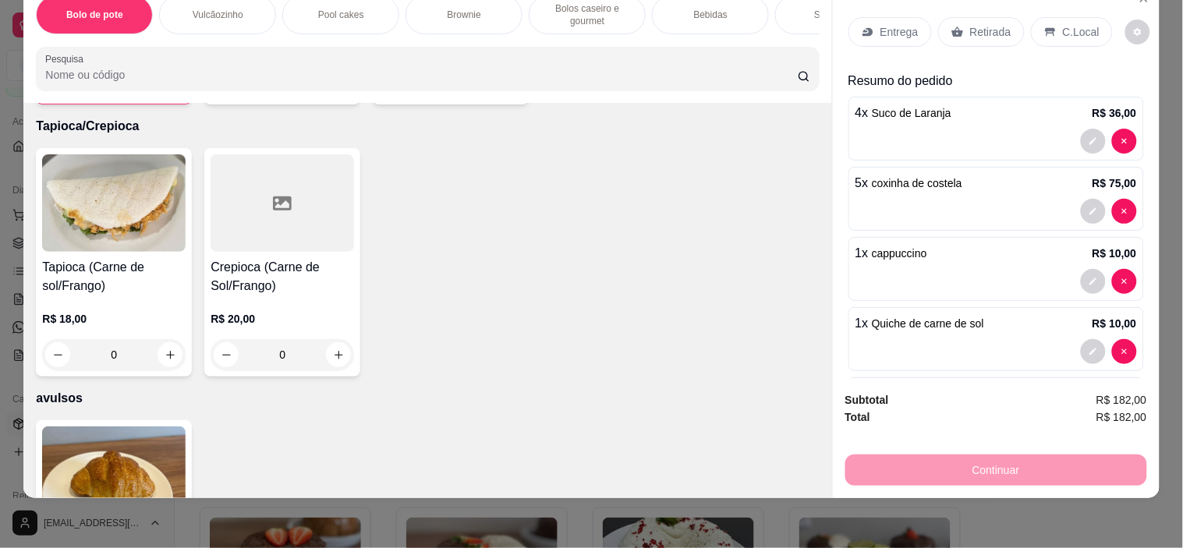
scroll to position [4826, 0]
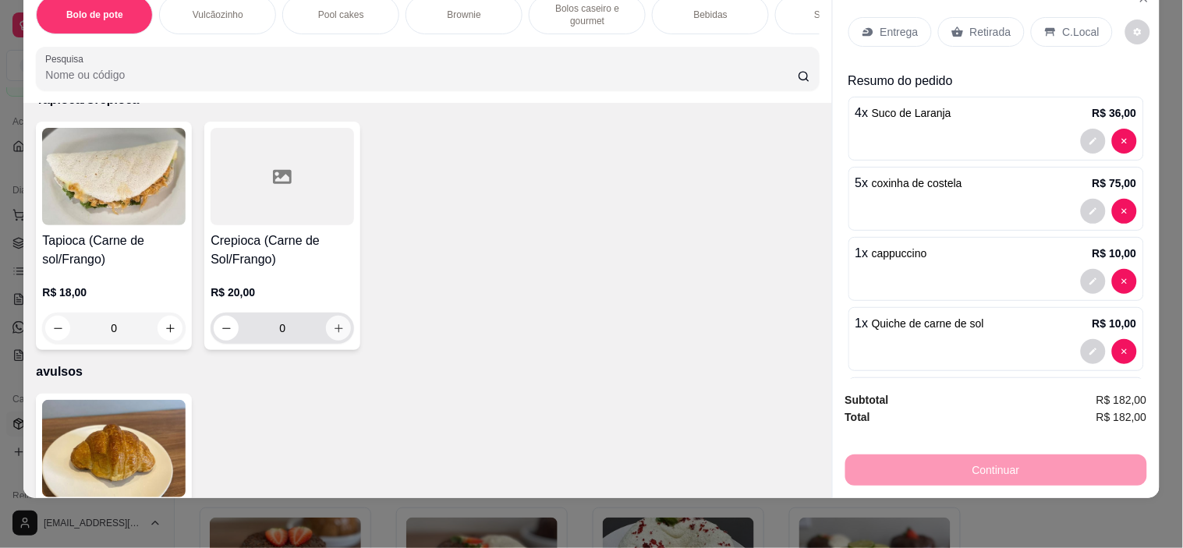
click at [333, 323] on icon "increase-product-quantity" at bounding box center [339, 329] width 12 height 12
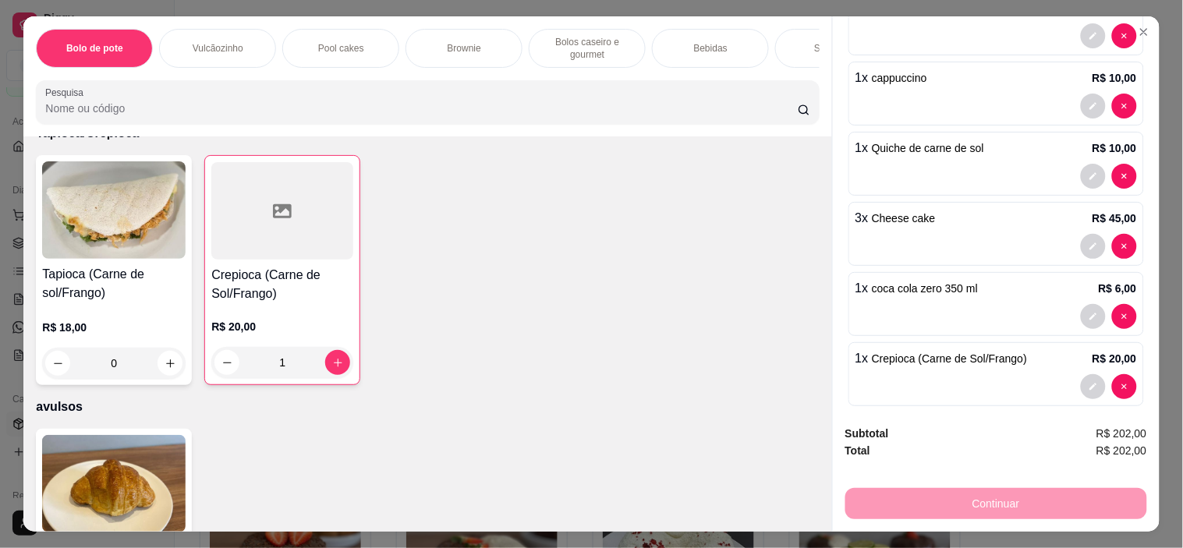
scroll to position [225, 0]
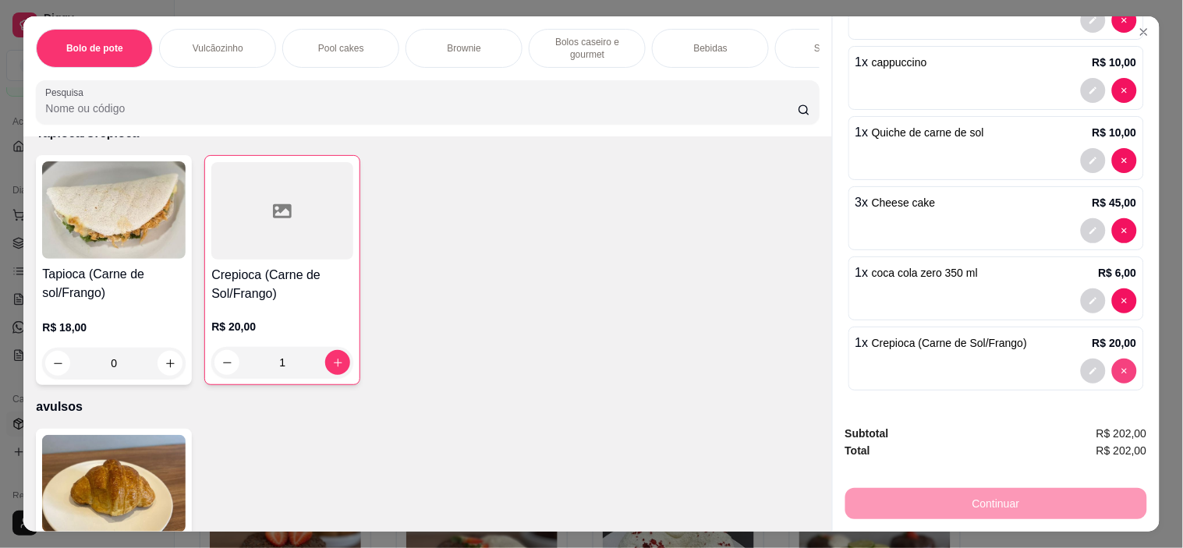
type input "0"
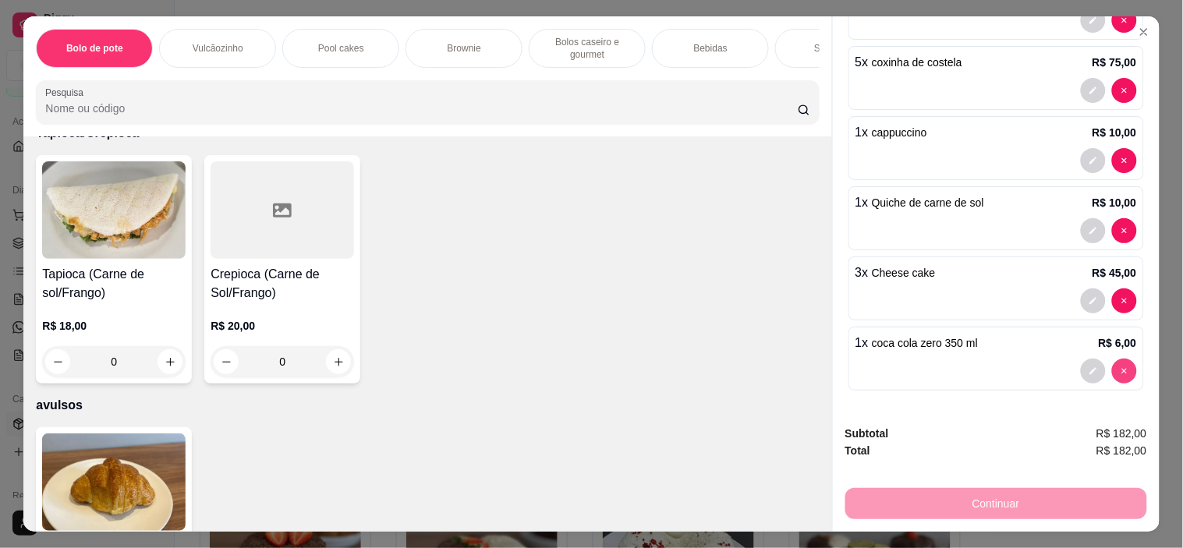
scroll to position [154, 0]
click at [168, 356] on icon "increase-product-quantity" at bounding box center [170, 362] width 12 height 12
type input "1"
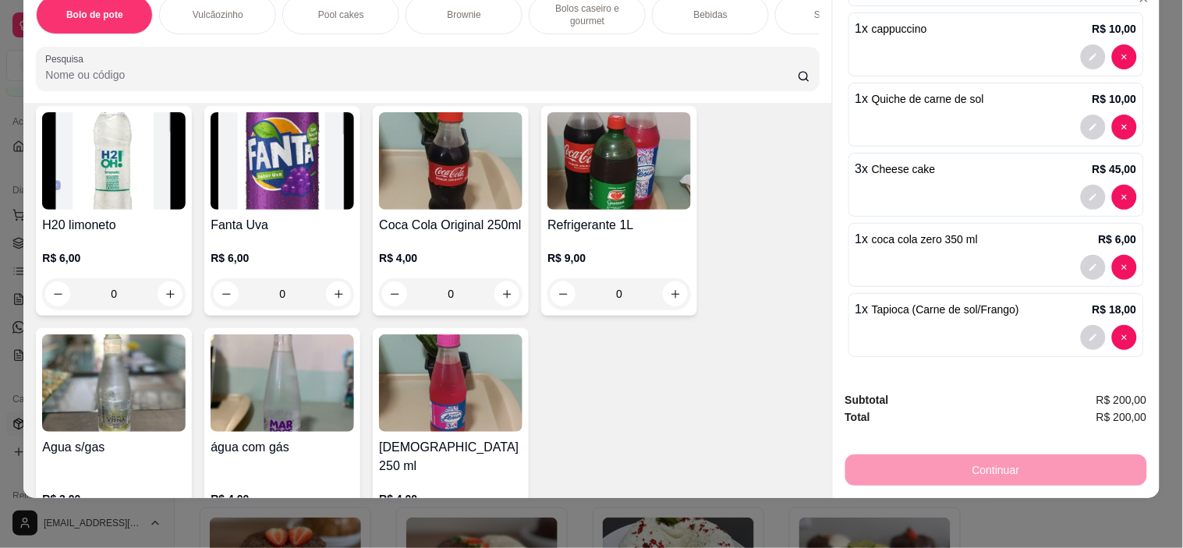
scroll to position [2489, 0]
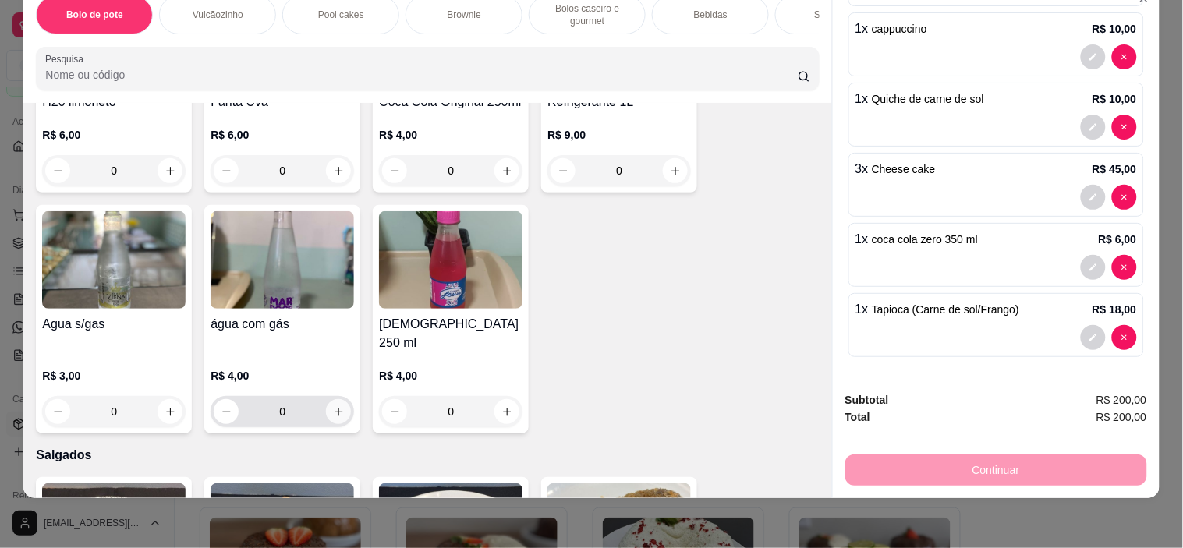
click at [333, 406] on icon "increase-product-quantity" at bounding box center [339, 412] width 12 height 12
type input "1"
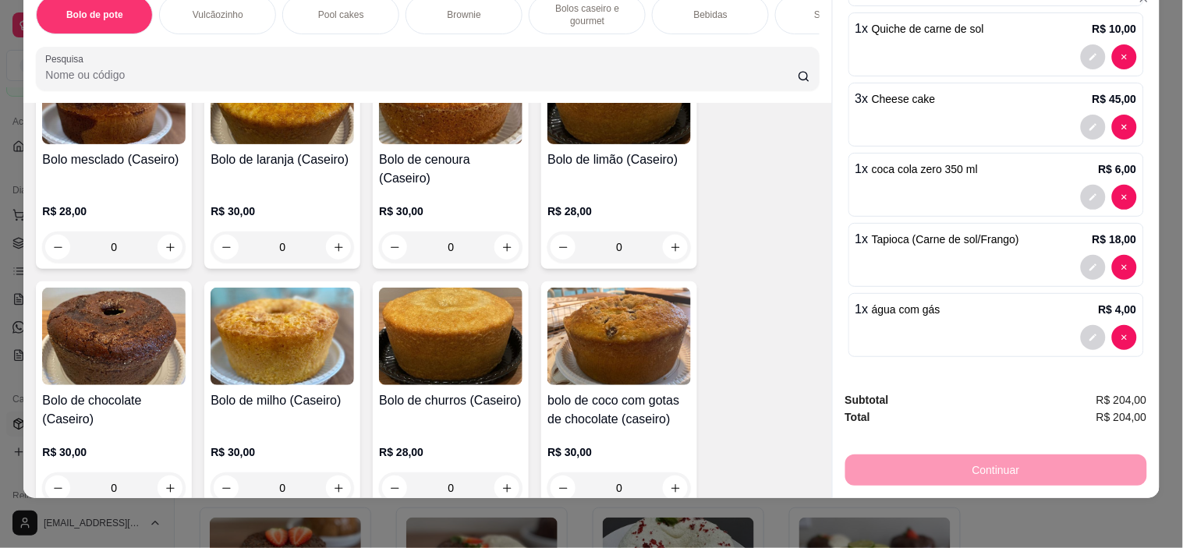
scroll to position [1190, 0]
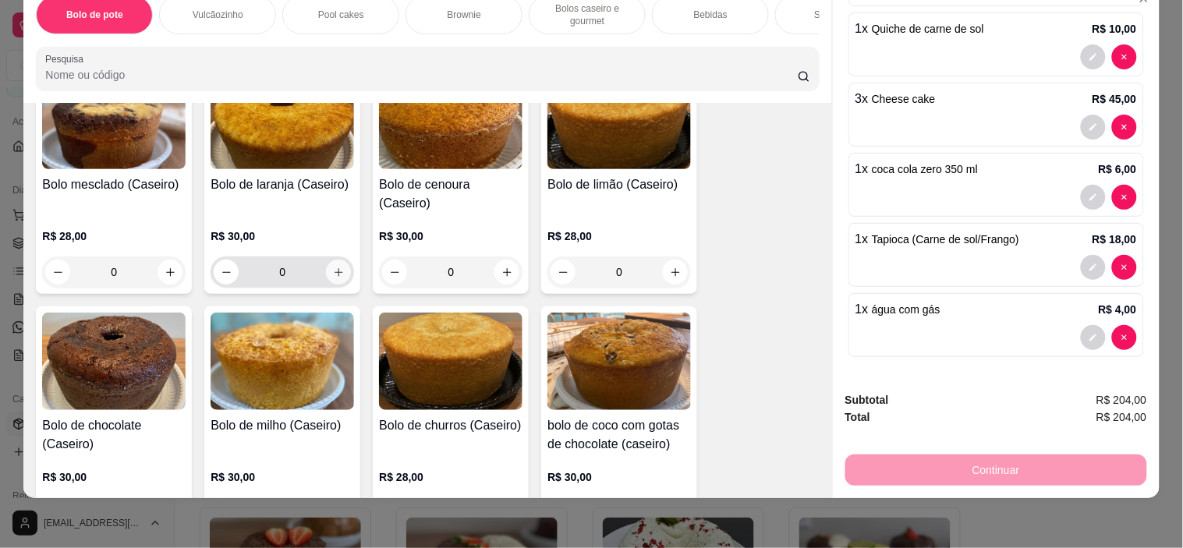
click at [338, 260] on button "increase-product-quantity" at bounding box center [338, 272] width 25 height 25
type input "1"
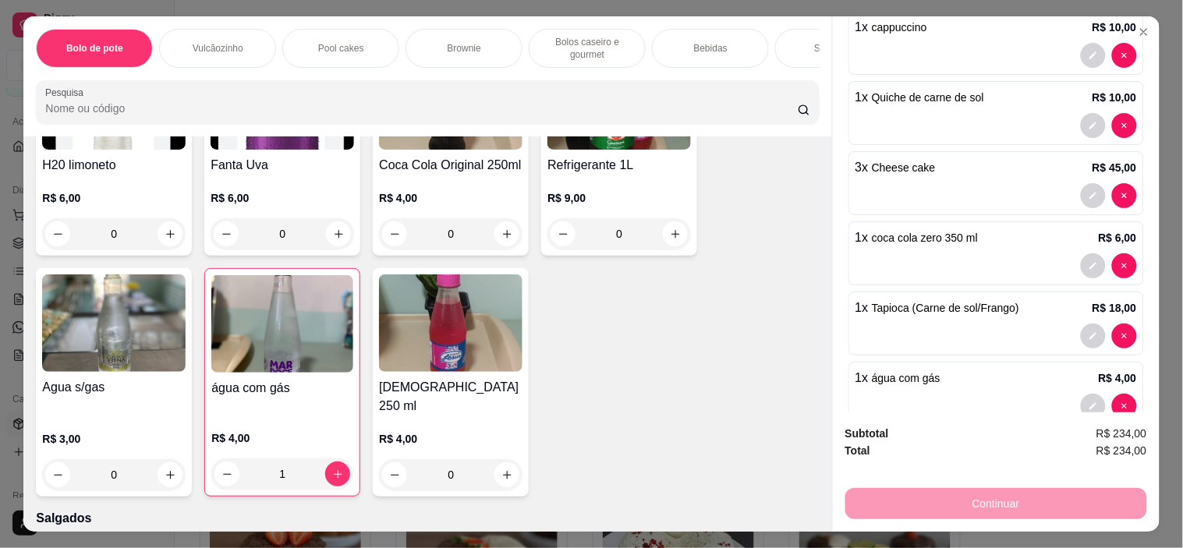
scroll to position [2489, 0]
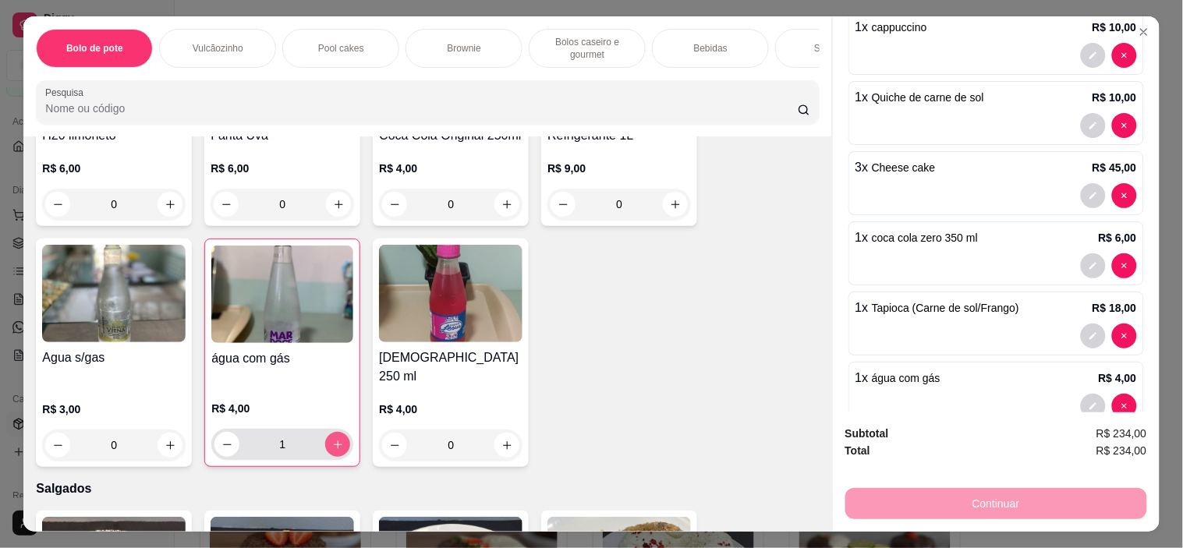
click at [331, 432] on button "increase-product-quantity" at bounding box center [337, 444] width 25 height 25
type input "2"
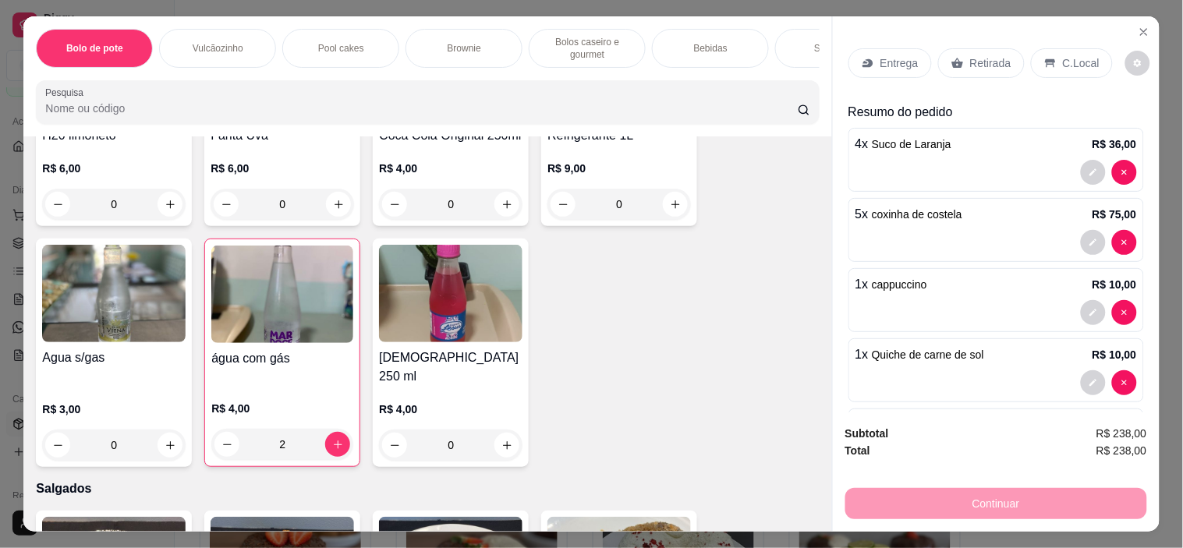
scroll to position [0, 0]
click at [970, 58] on p "Retirada" at bounding box center [990, 66] width 41 height 16
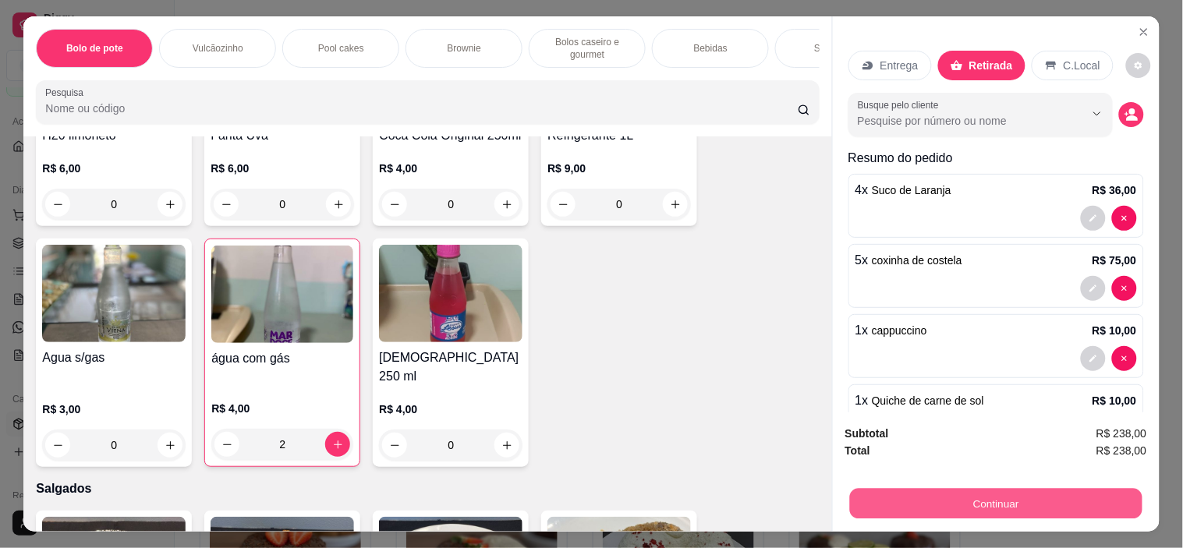
click at [1039, 493] on button "Continuar" at bounding box center [995, 504] width 292 height 30
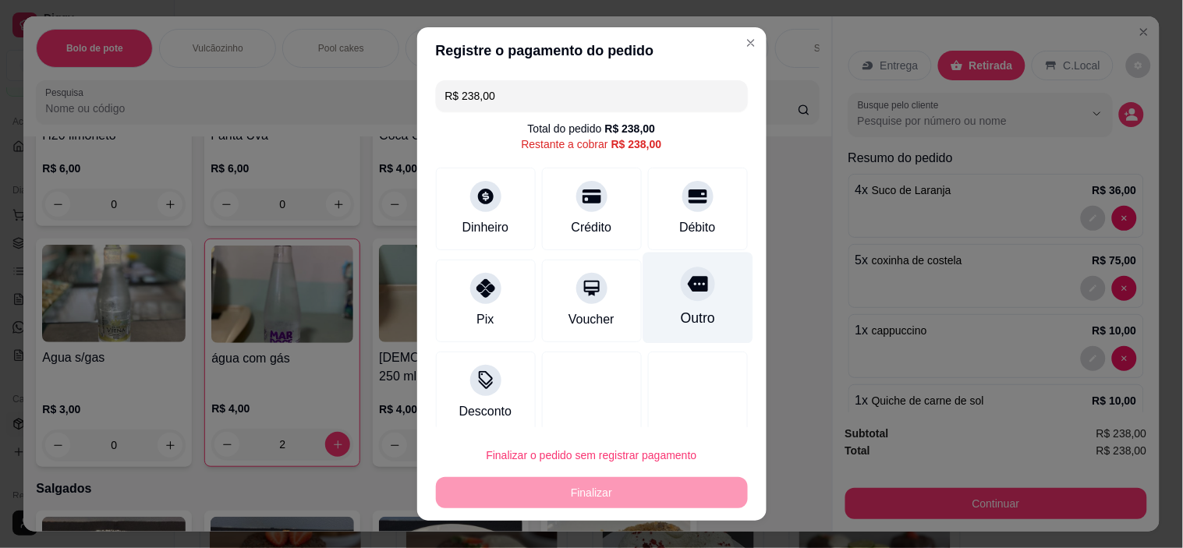
click at [683, 309] on div "Outro" at bounding box center [697, 318] width 34 height 20
type input "R$ 0,00"
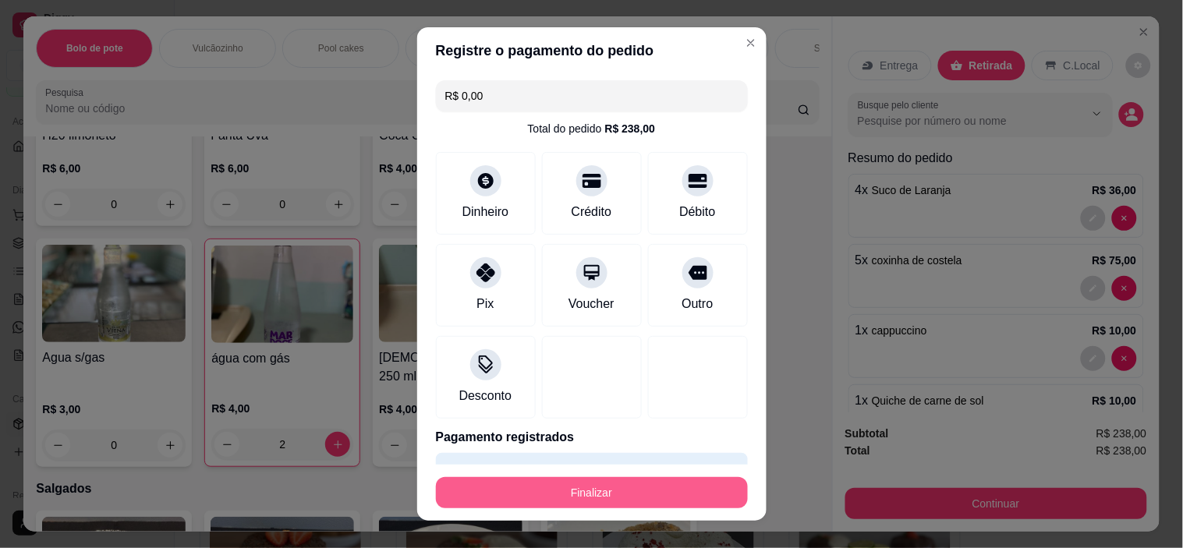
click at [672, 491] on button "Finalizar" at bounding box center [592, 492] width 312 height 31
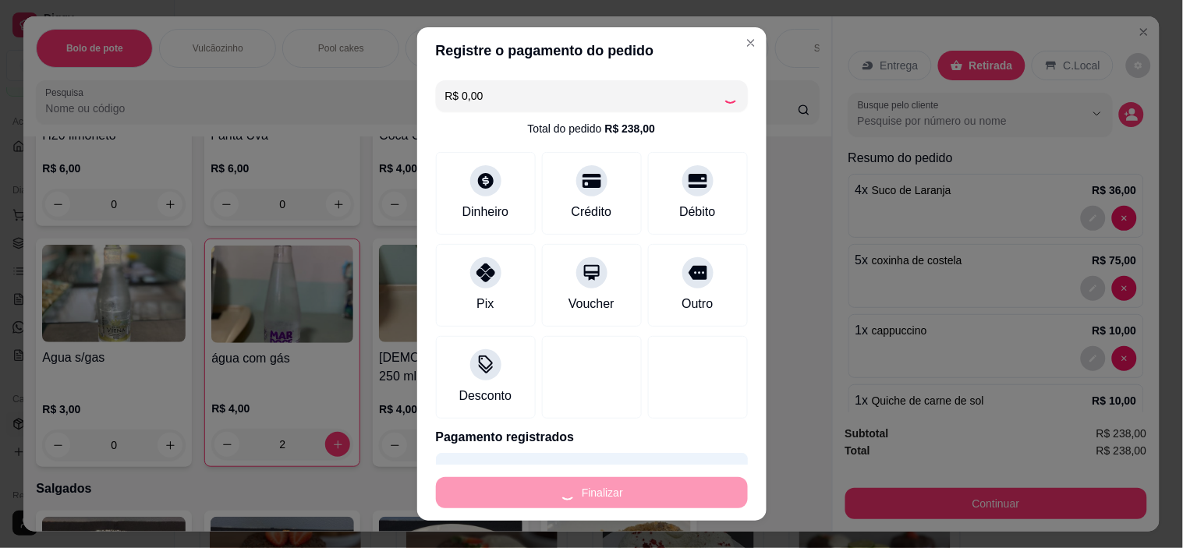
type input "0"
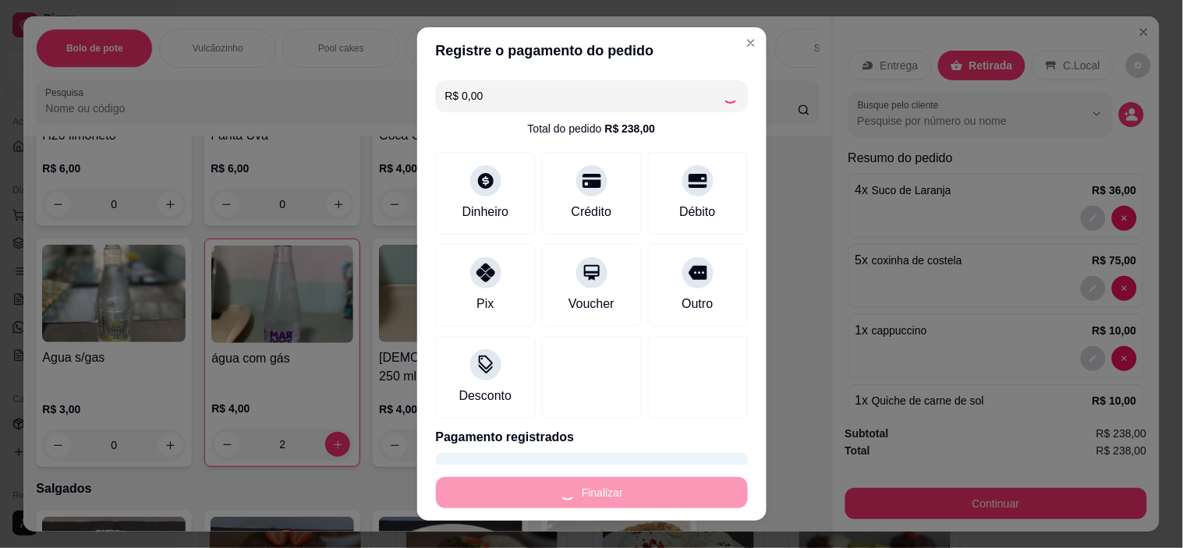
type input "0"
type input "-R$ 238,00"
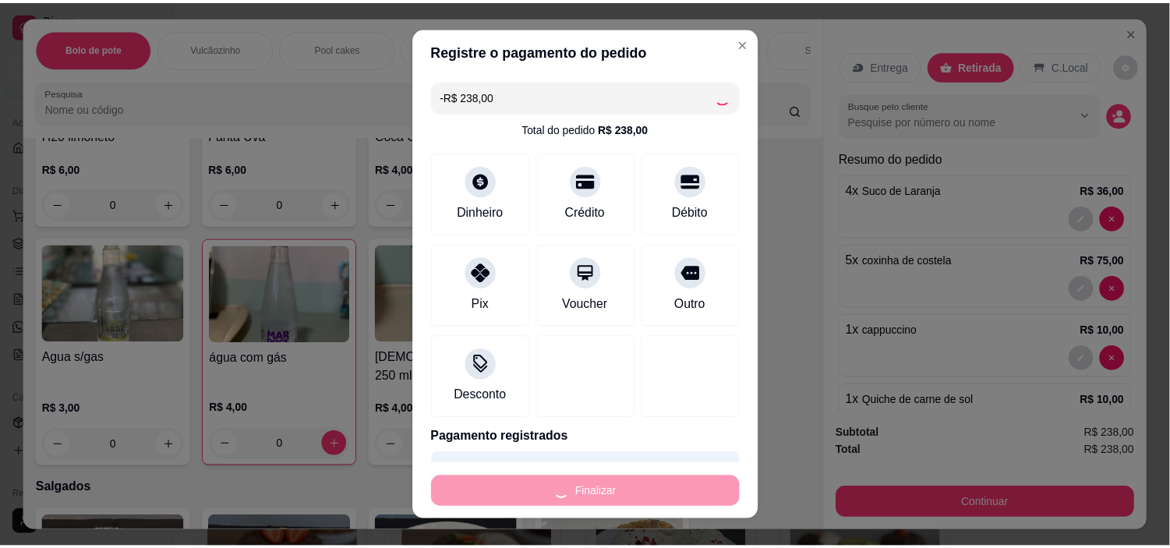
scroll to position [2488, 0]
